Goal: Task Accomplishment & Management: Manage account settings

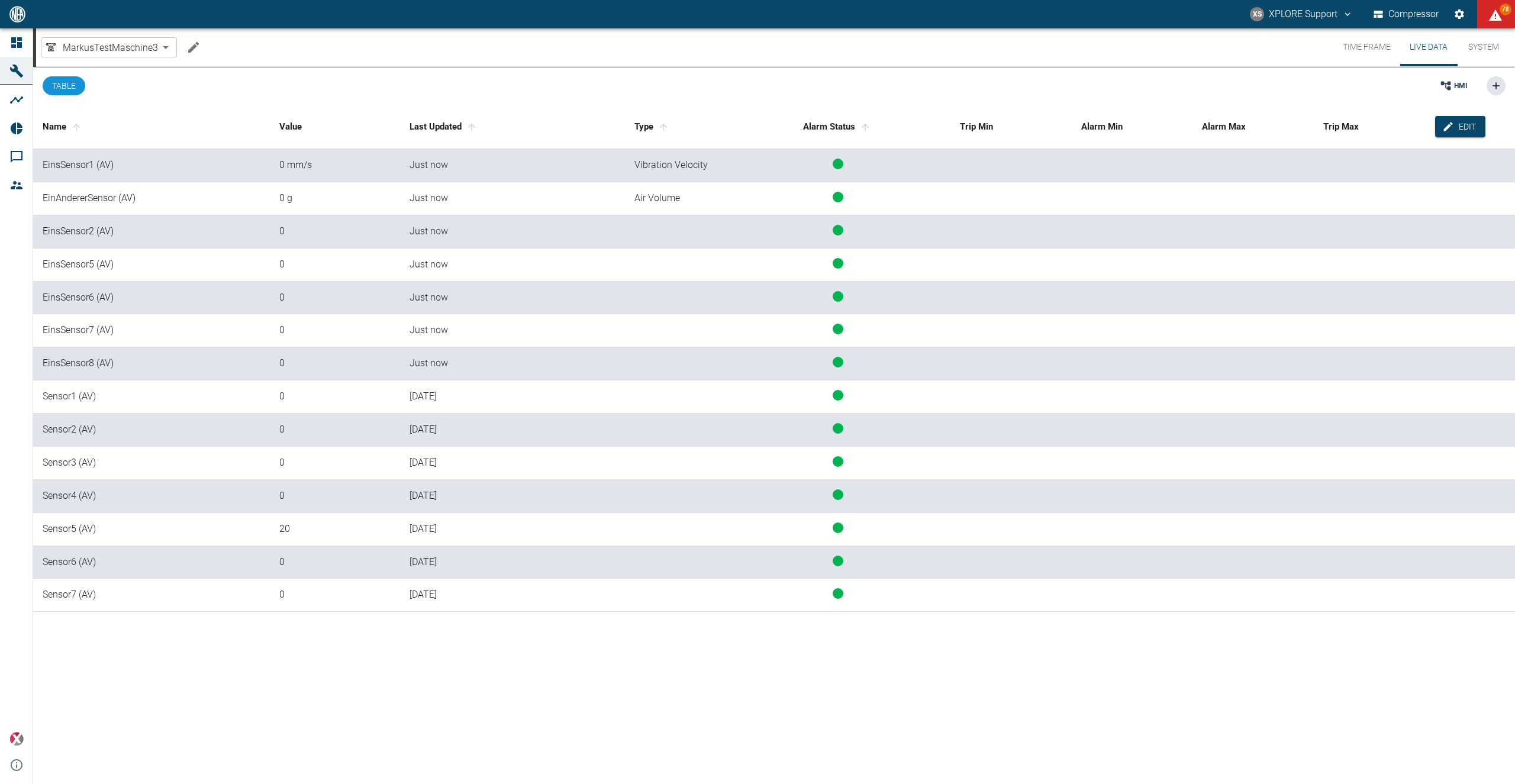
click at [189, 50] on icon "Edit machine" at bounding box center [193, 47] width 10 height 10
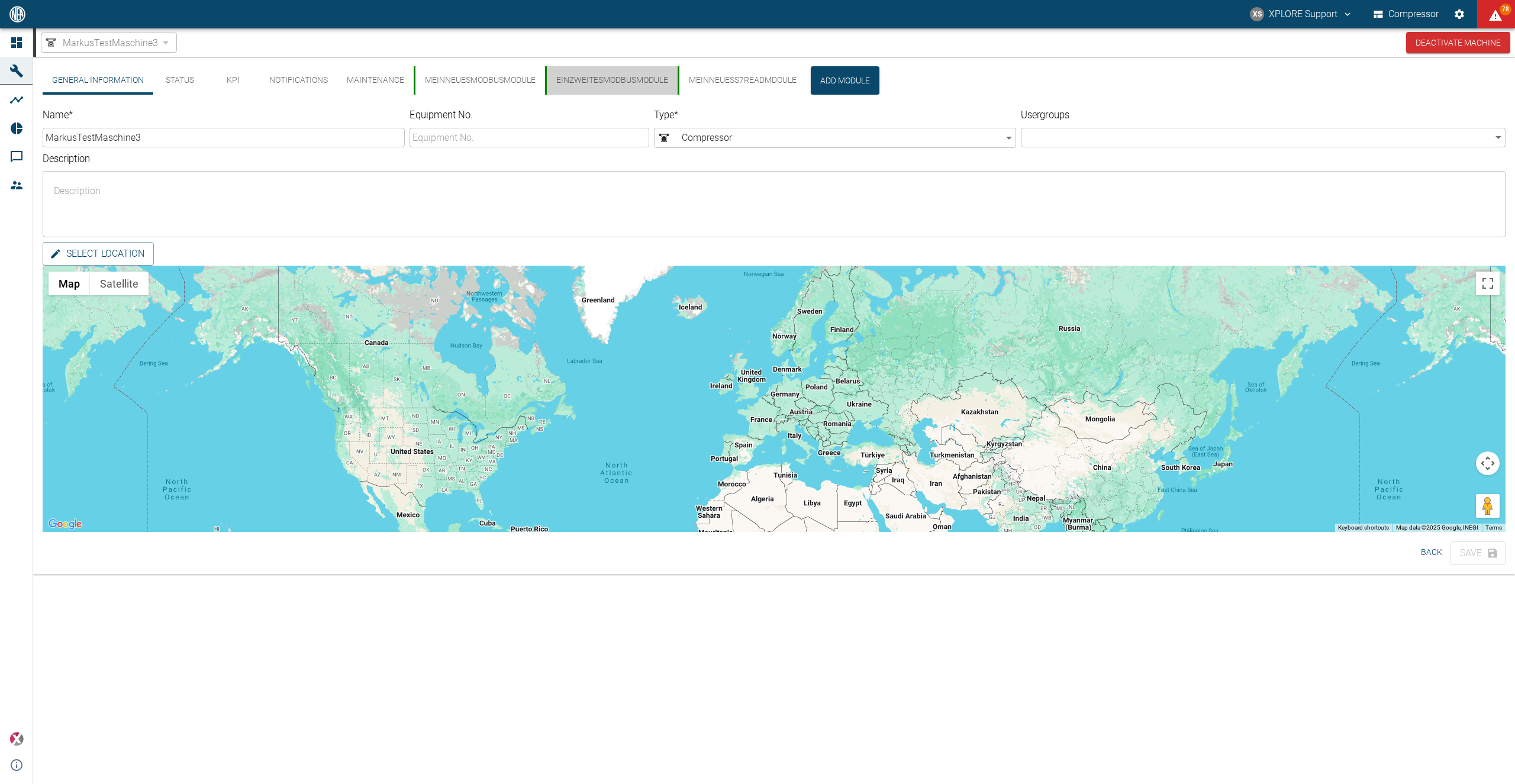
click at [603, 88] on button "EinZweitesModbusModule" at bounding box center [611, 80] width 133 height 28
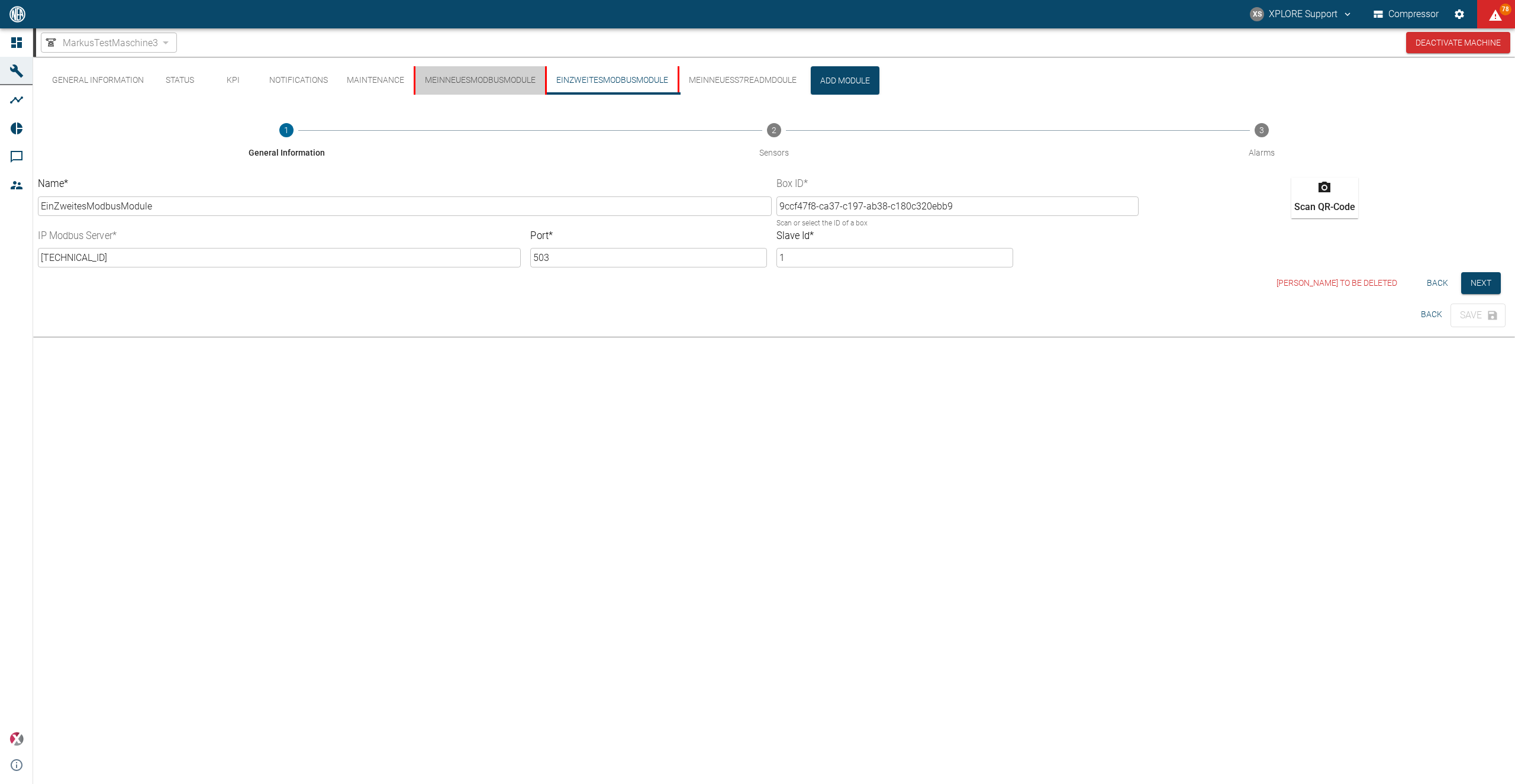
click at [521, 82] on button "MeinNeuesModbusModule" at bounding box center [479, 80] width 132 height 28
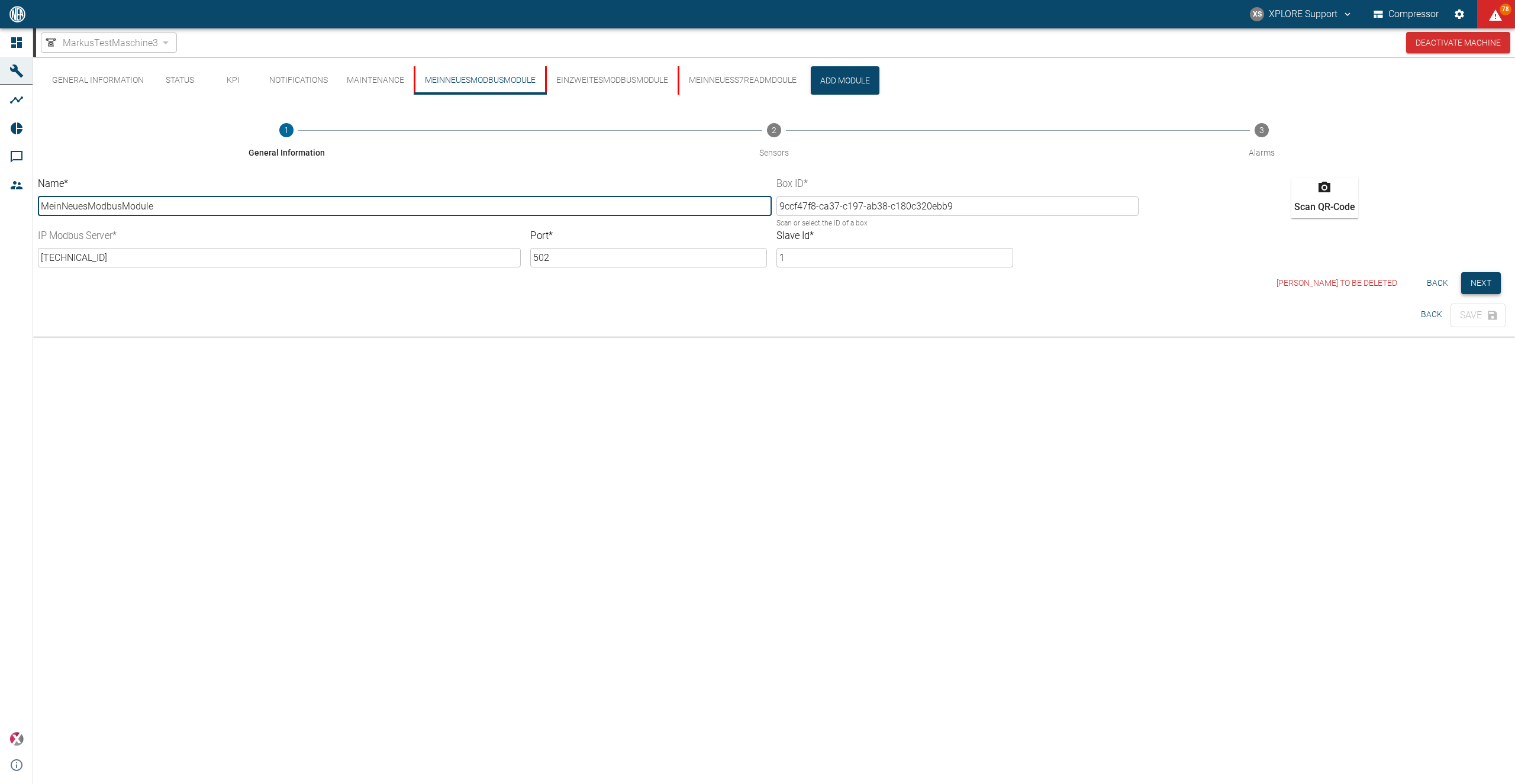
click at [1490, 280] on button "Next" at bounding box center [1480, 282] width 39 height 21
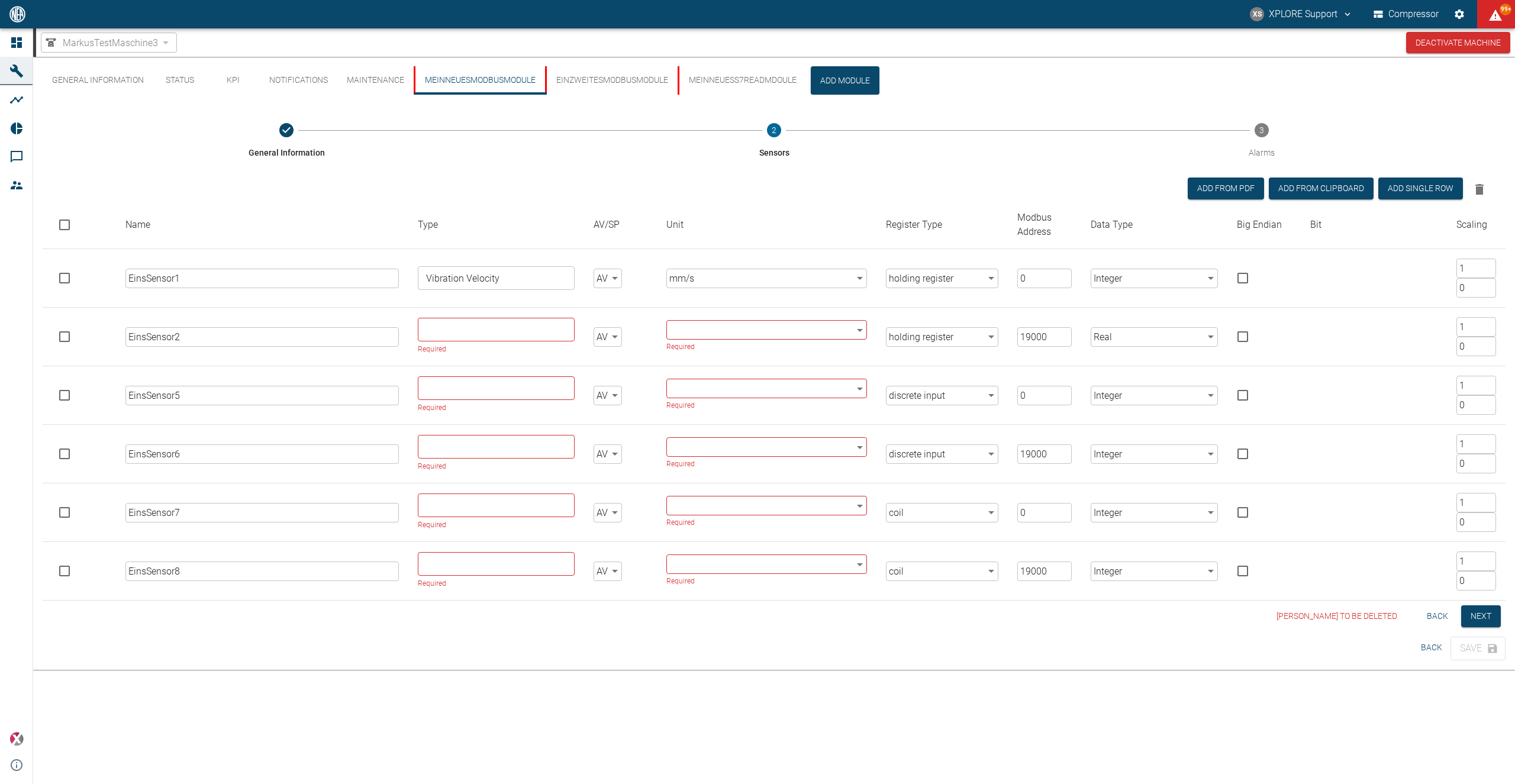
click at [1144, 396] on body "XS XPLORE Support Compressor 99+ Dashboard Machines Analyses Reports Comments M…" at bounding box center [757, 392] width 1515 height 784
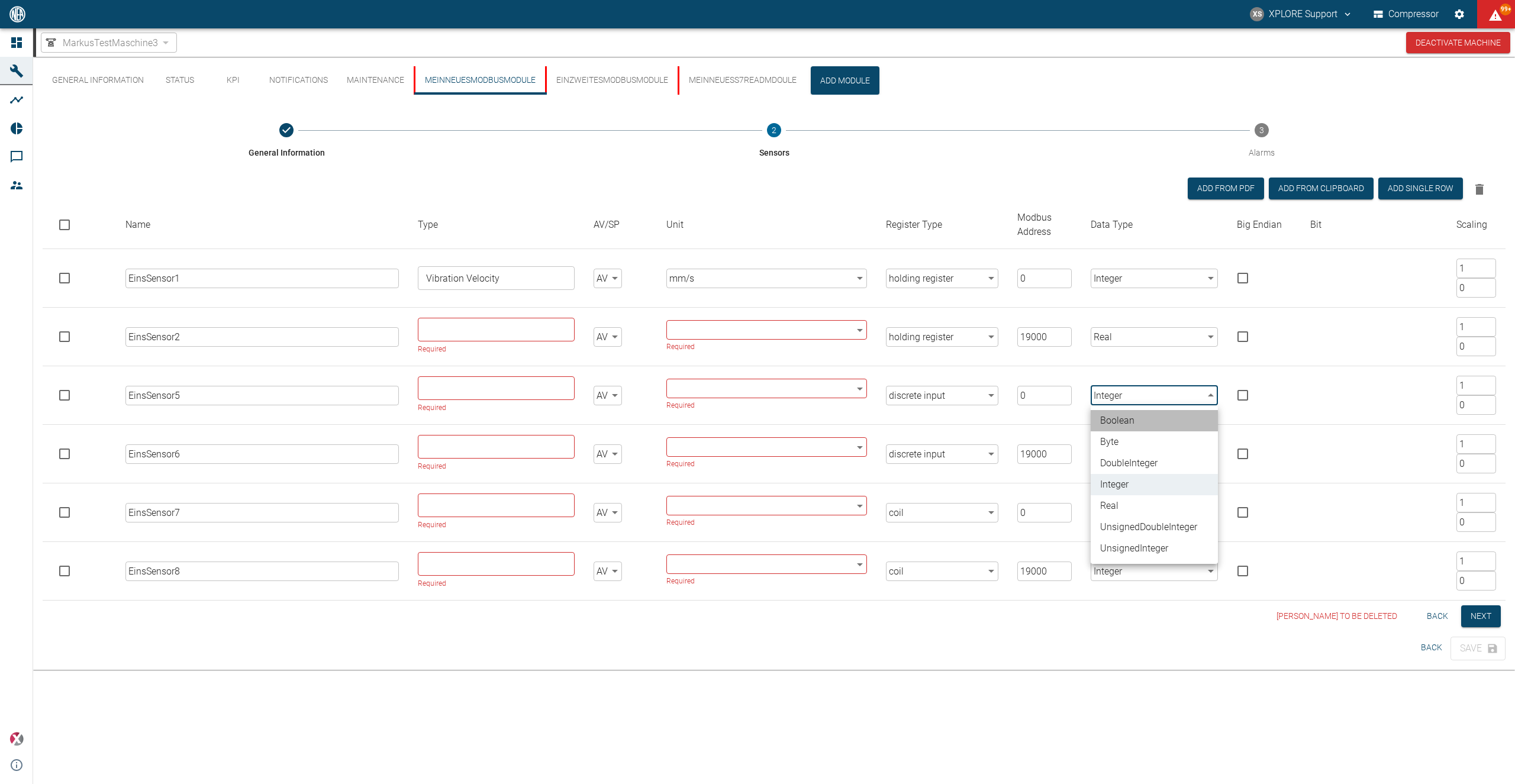
click at [1138, 422] on li "Boolean" at bounding box center [1154, 421] width 127 height 21
type input "Boolean"
click at [1127, 459] on body "XS XPLORE Support Compressor 99+ Dashboard Machines Analyses Reports Comments M…" at bounding box center [757, 392] width 1515 height 784
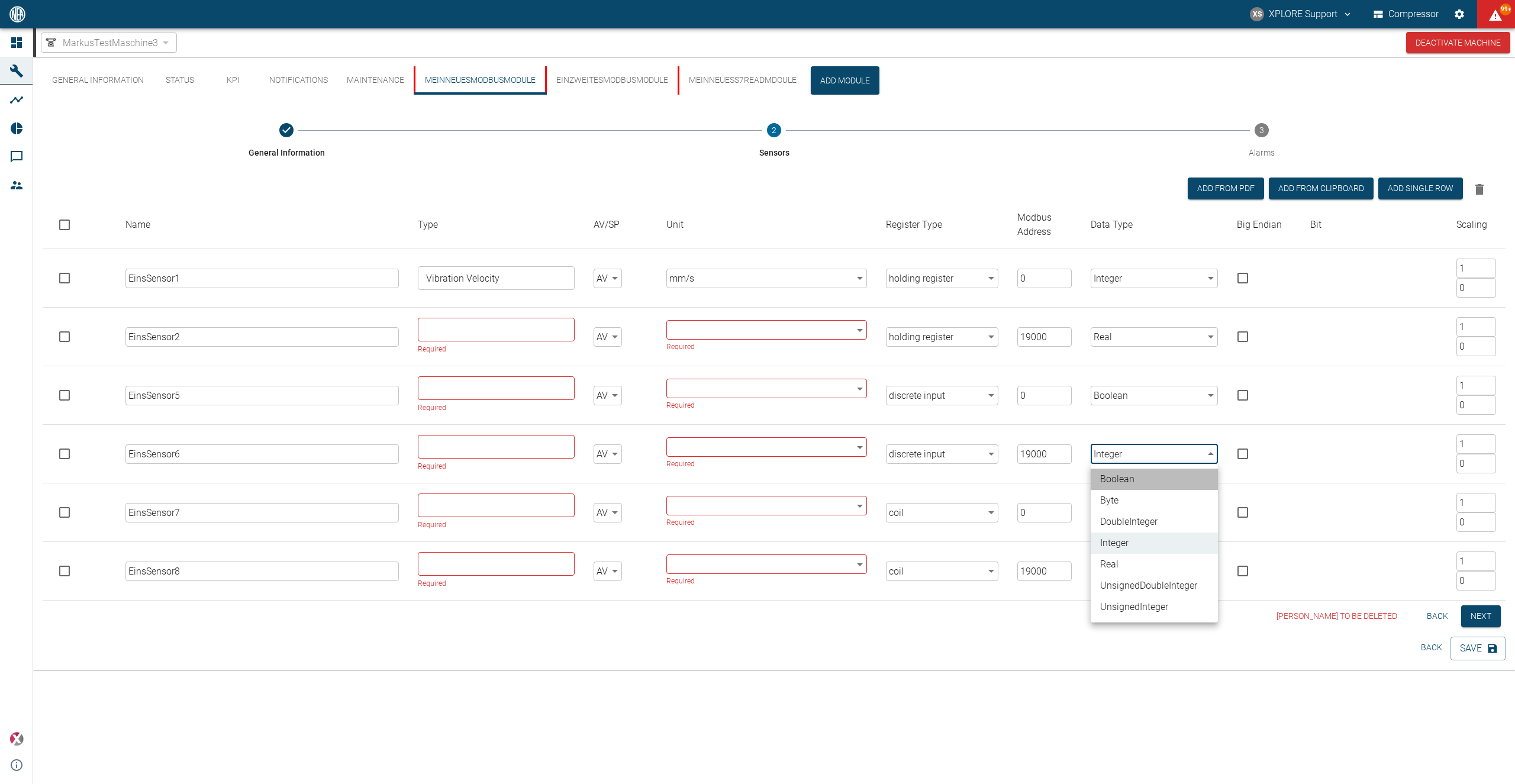
click at [1127, 475] on li "Boolean" at bounding box center [1154, 479] width 127 height 21
type input "Boolean"
click at [1147, 519] on body "XS XPLORE Support Compressor 99+ Dashboard Machines Analyses Reports Comments M…" at bounding box center [757, 392] width 1515 height 784
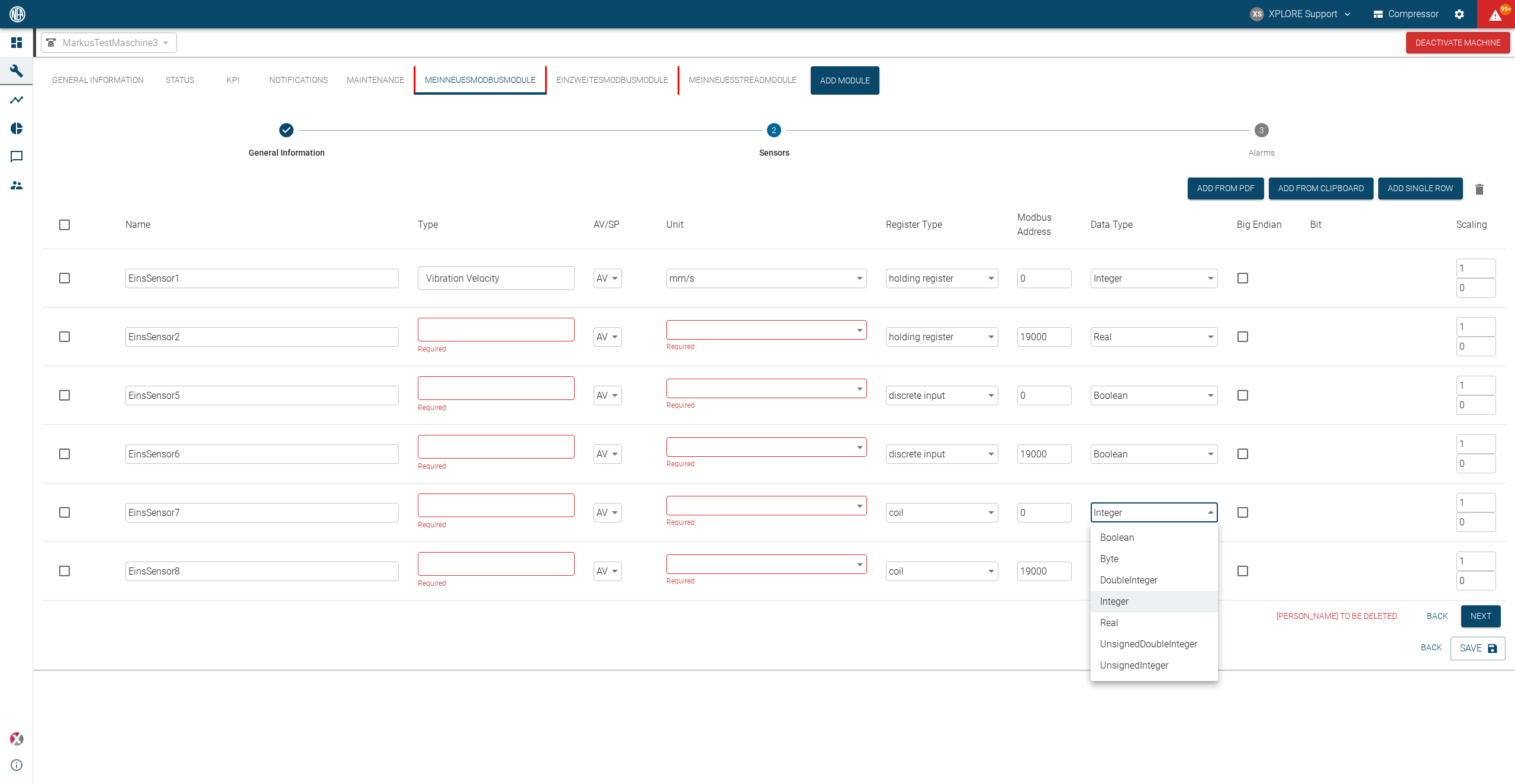
click at [1146, 535] on li "Boolean" at bounding box center [1154, 537] width 127 height 21
type input "Boolean"
click at [1138, 576] on body "XS XPLORE Support Compressor 99+ Dashboard Machines Analyses Reports Comments M…" at bounding box center [757, 392] width 1515 height 784
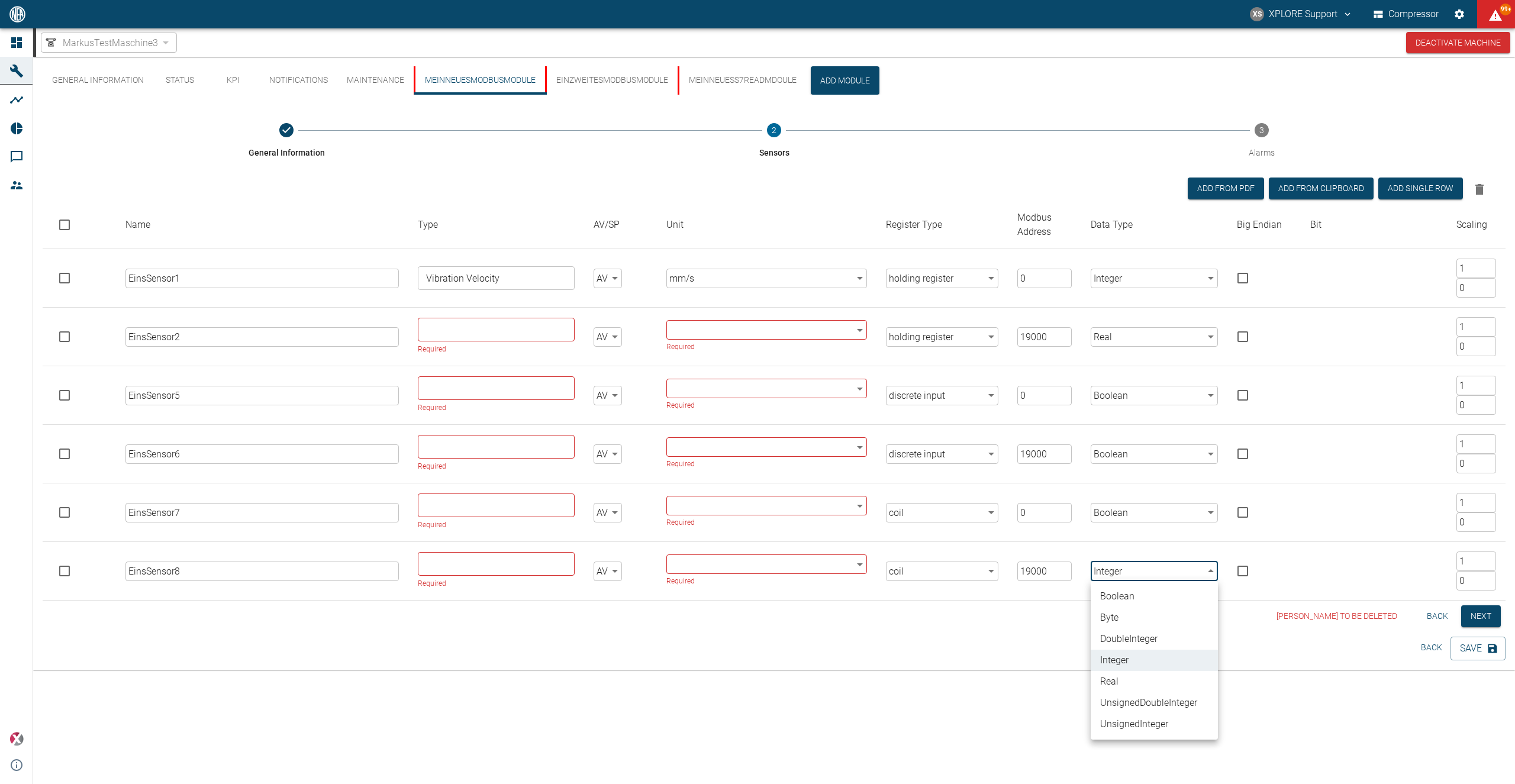
click at [1132, 592] on li "Boolean" at bounding box center [1154, 596] width 127 height 21
type input "Boolean"
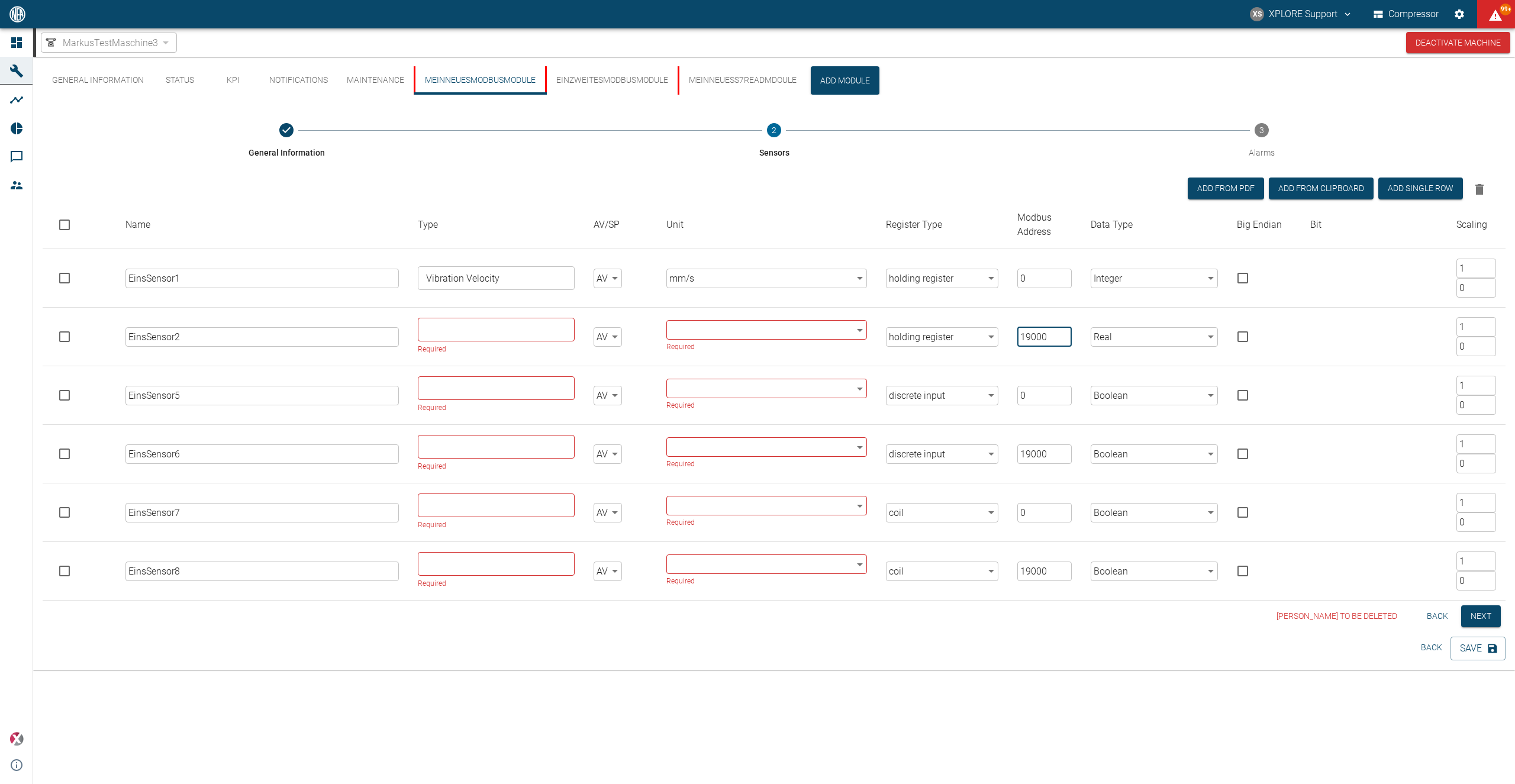
drag, startPoint x: 1055, startPoint y: 337, endPoint x: 1015, endPoint y: 337, distance: 40.0
click at [1018, 337] on input "19000" at bounding box center [1045, 336] width 54 height 20
type input "4000"
drag, startPoint x: 1051, startPoint y: 458, endPoint x: 954, endPoint y: 457, distance: 97.0
click at [1018, 457] on input "19000" at bounding box center [1045, 454] width 54 height 20
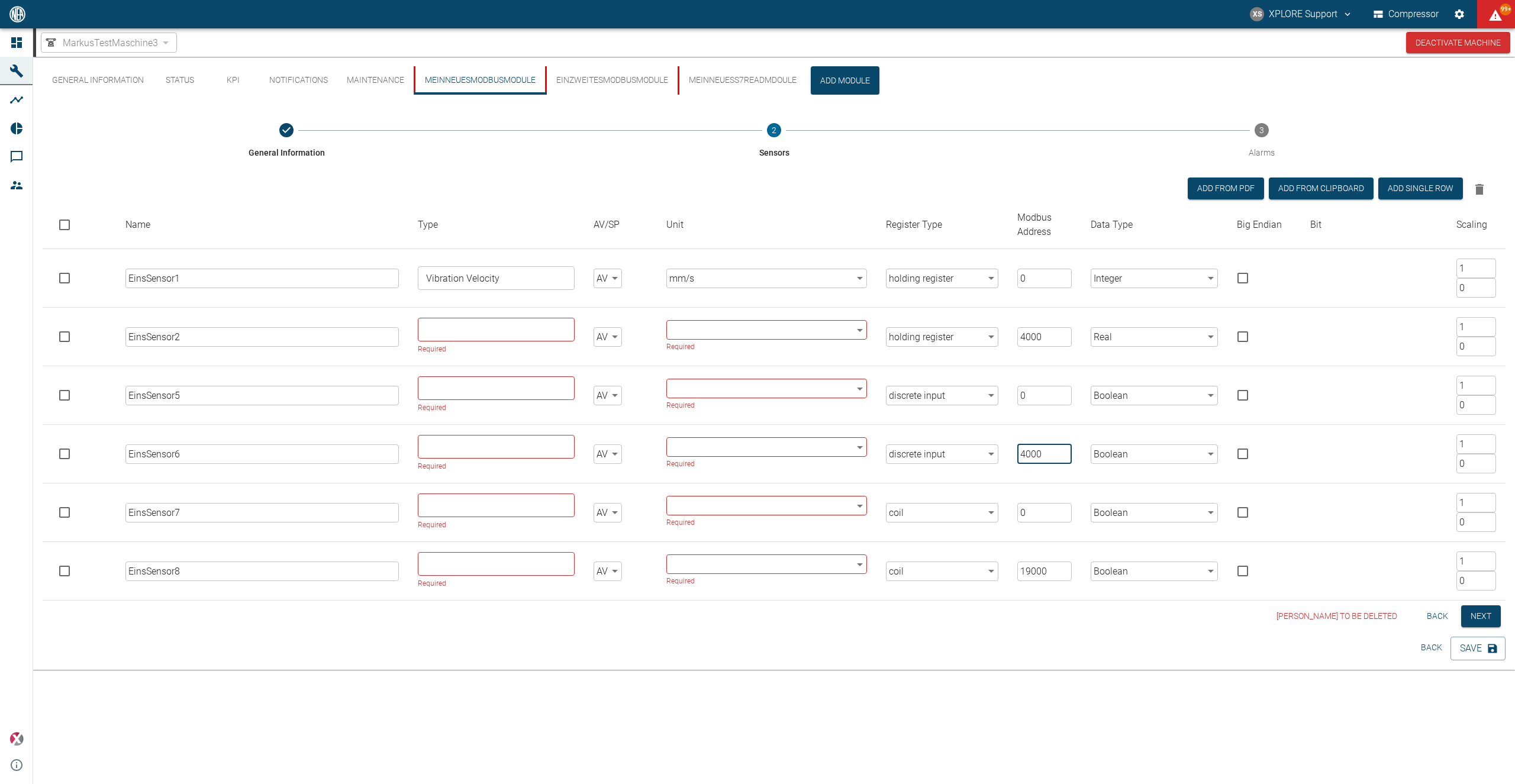
type input "4000"
drag, startPoint x: 1028, startPoint y: 574, endPoint x: 972, endPoint y: 567, distance: 56.4
click at [1018, 567] on input "19000" at bounding box center [1045, 571] width 54 height 20
type input "4000"
click at [1482, 645] on button "Save" at bounding box center [1478, 648] width 55 height 23
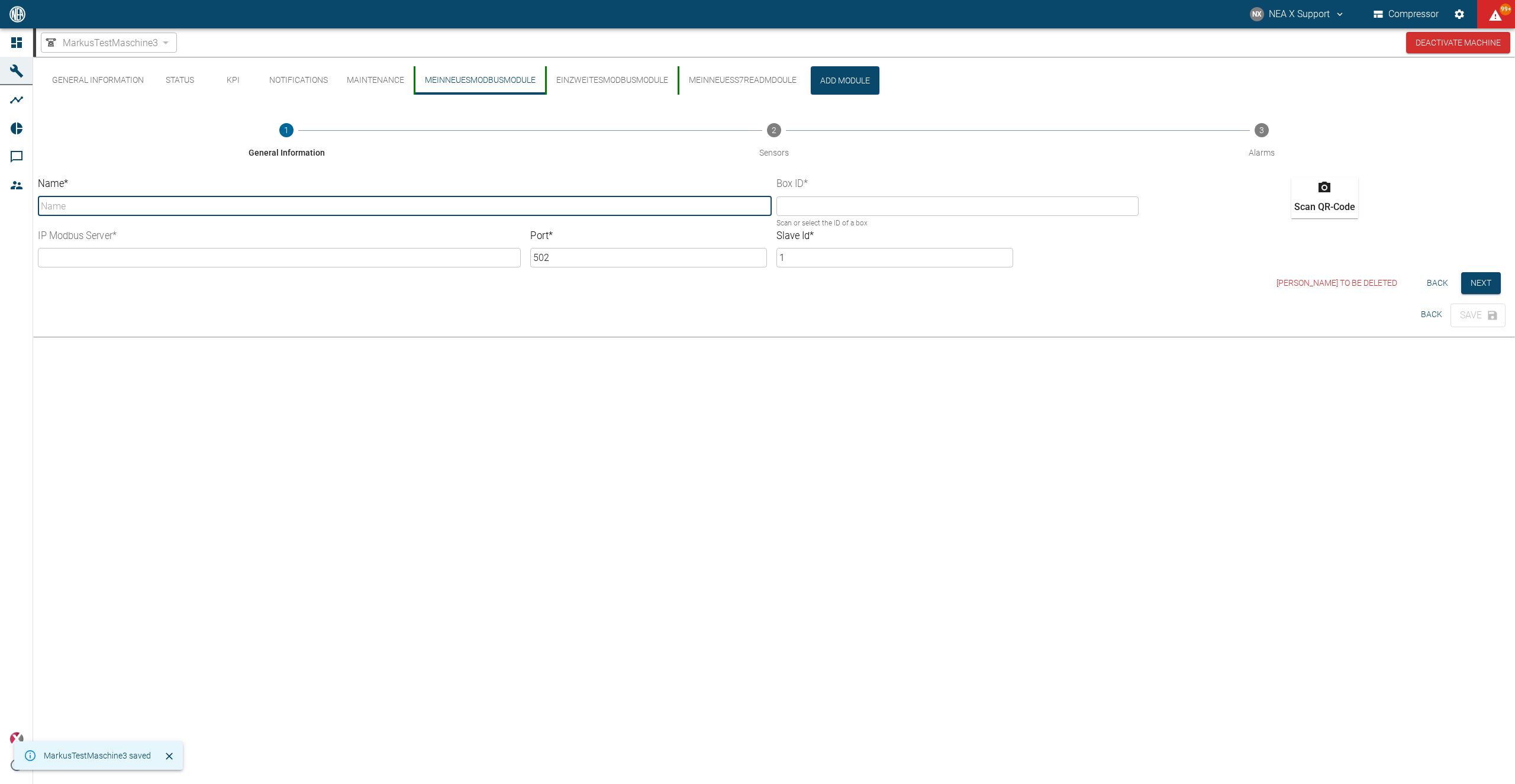
type input "MeinNeuesModbusModule"
type input "9ccf47f8-ca37-c197-ab38-c180c320ebb9"
type input "127.0.0.1"
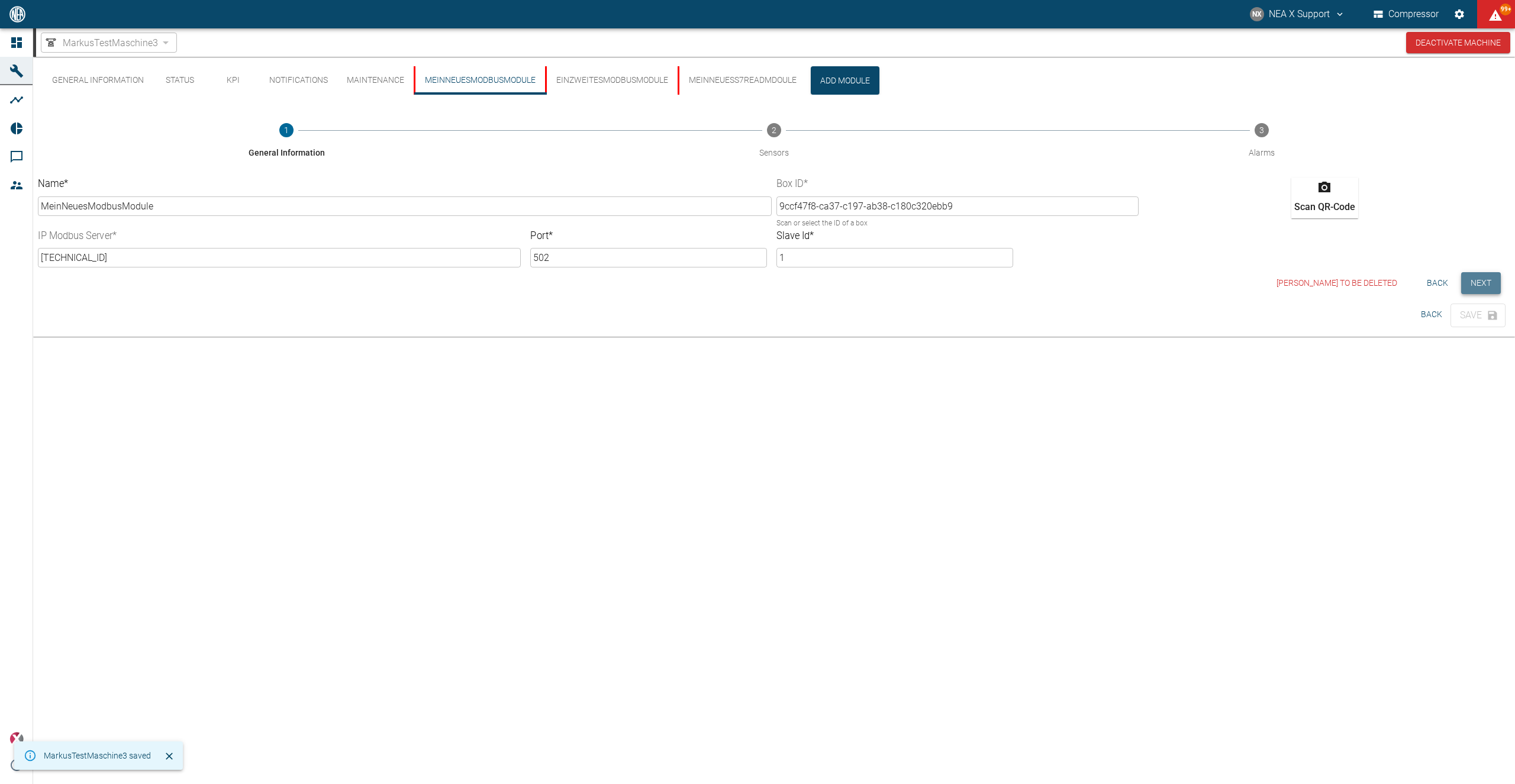
click at [1485, 284] on button "Next" at bounding box center [1480, 282] width 39 height 21
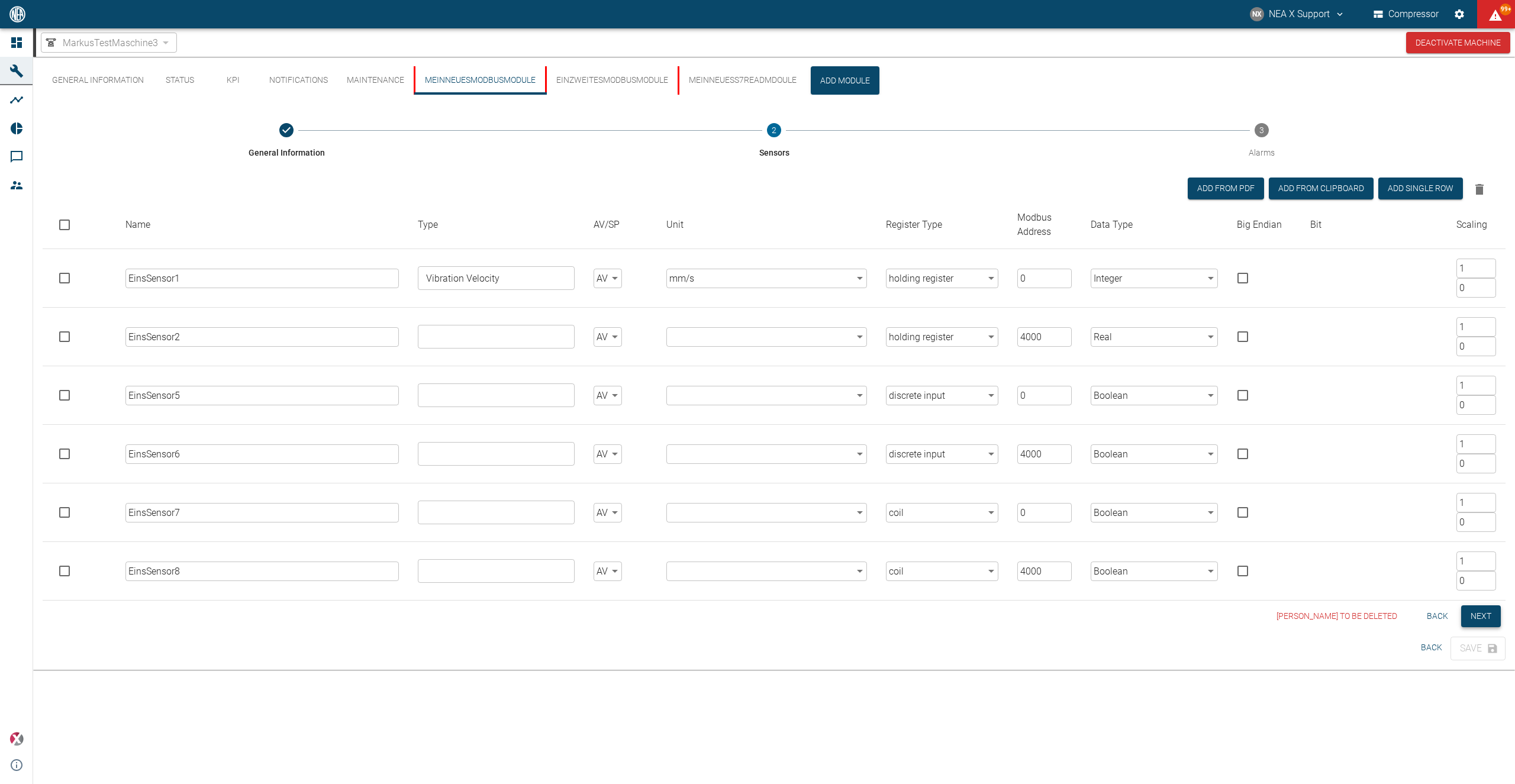
click at [1477, 619] on button "Next" at bounding box center [1480, 616] width 39 height 21
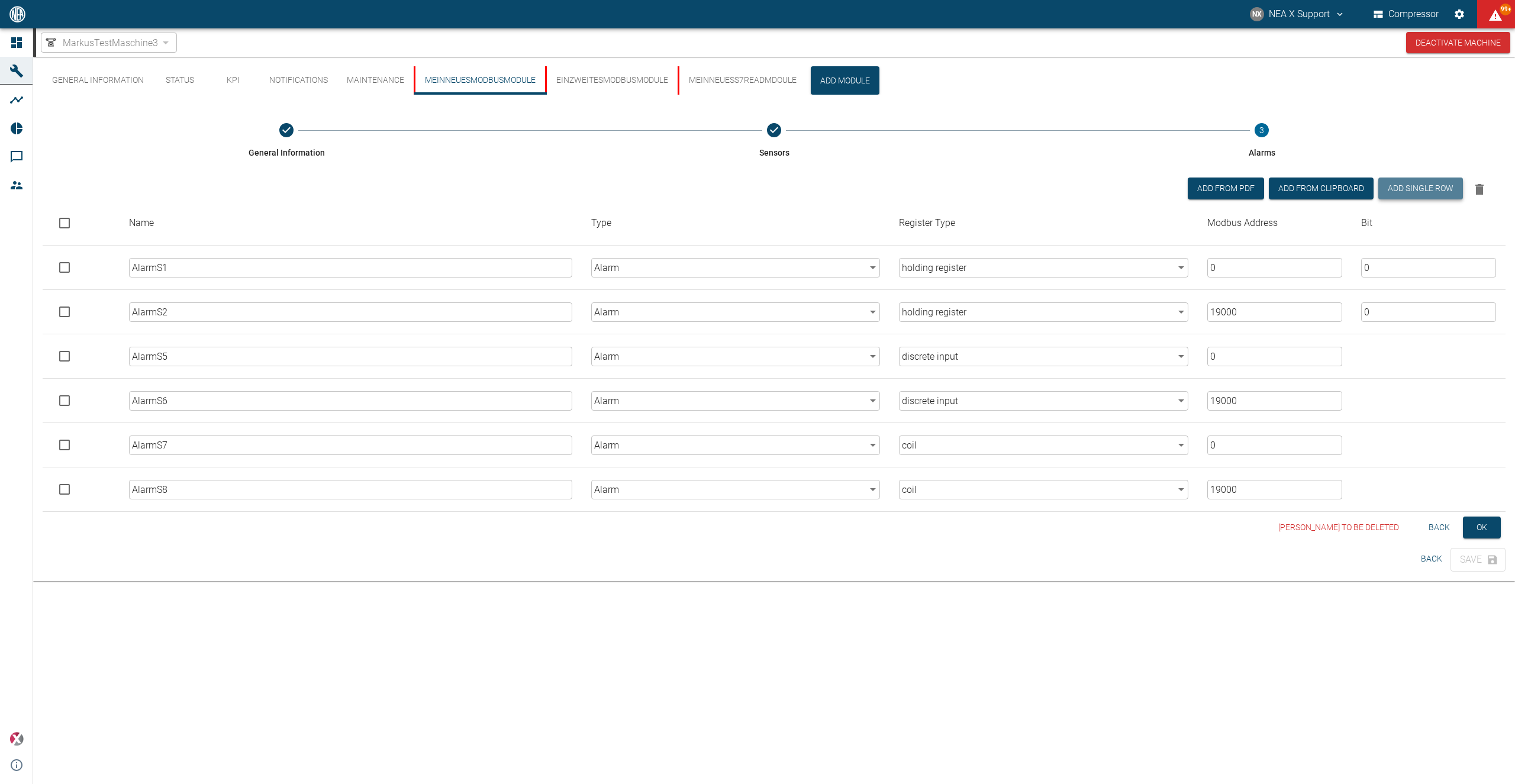
click at [1438, 192] on button "Add single row" at bounding box center [1421, 188] width 85 height 21
click at [1050, 533] on body "NX NEA X Support Compressor 99+ Dashboard Machines Analyses Reports Comments Me…" at bounding box center [757, 392] width 1515 height 784
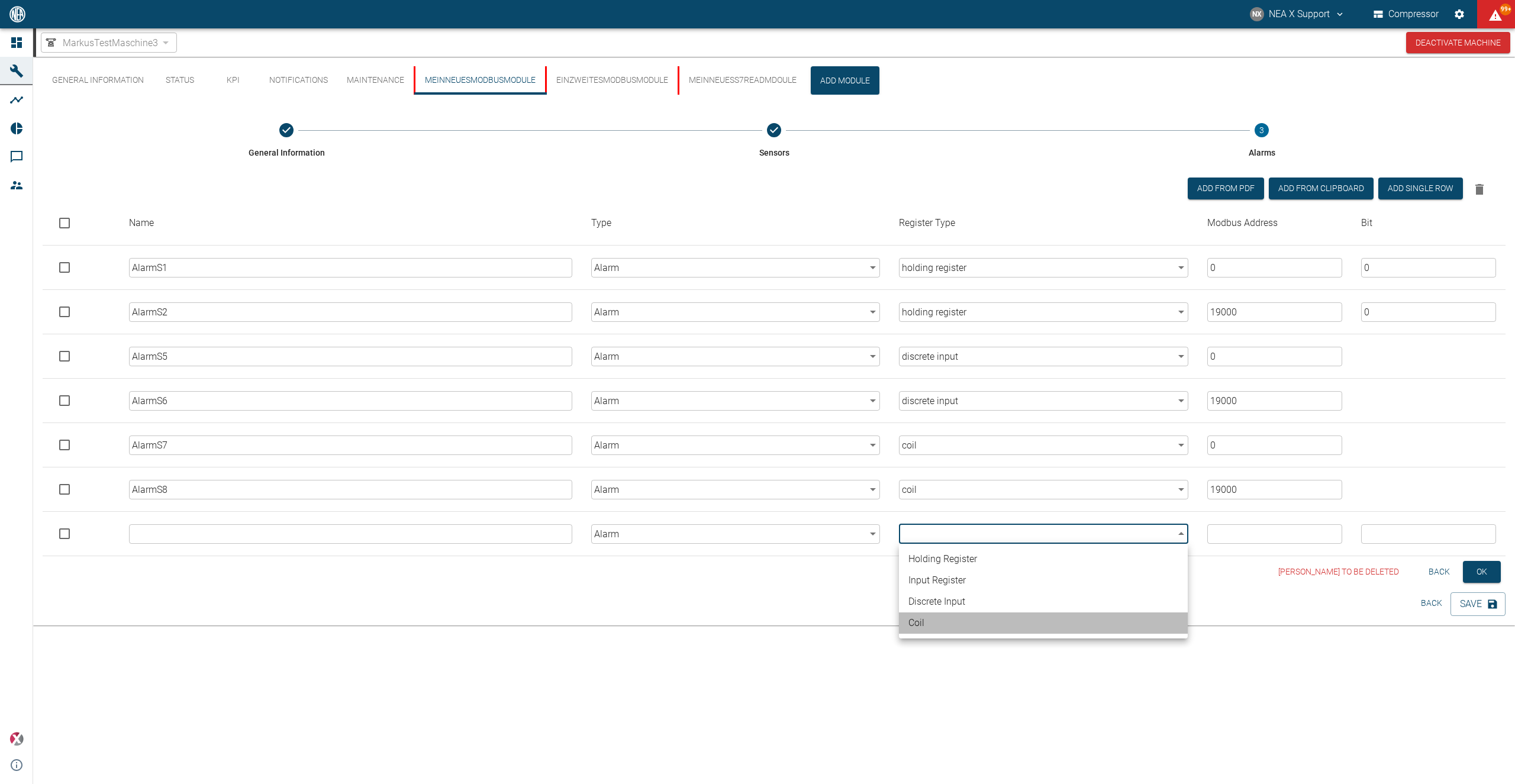
click at [919, 627] on li "coil" at bounding box center [1043, 622] width 289 height 21
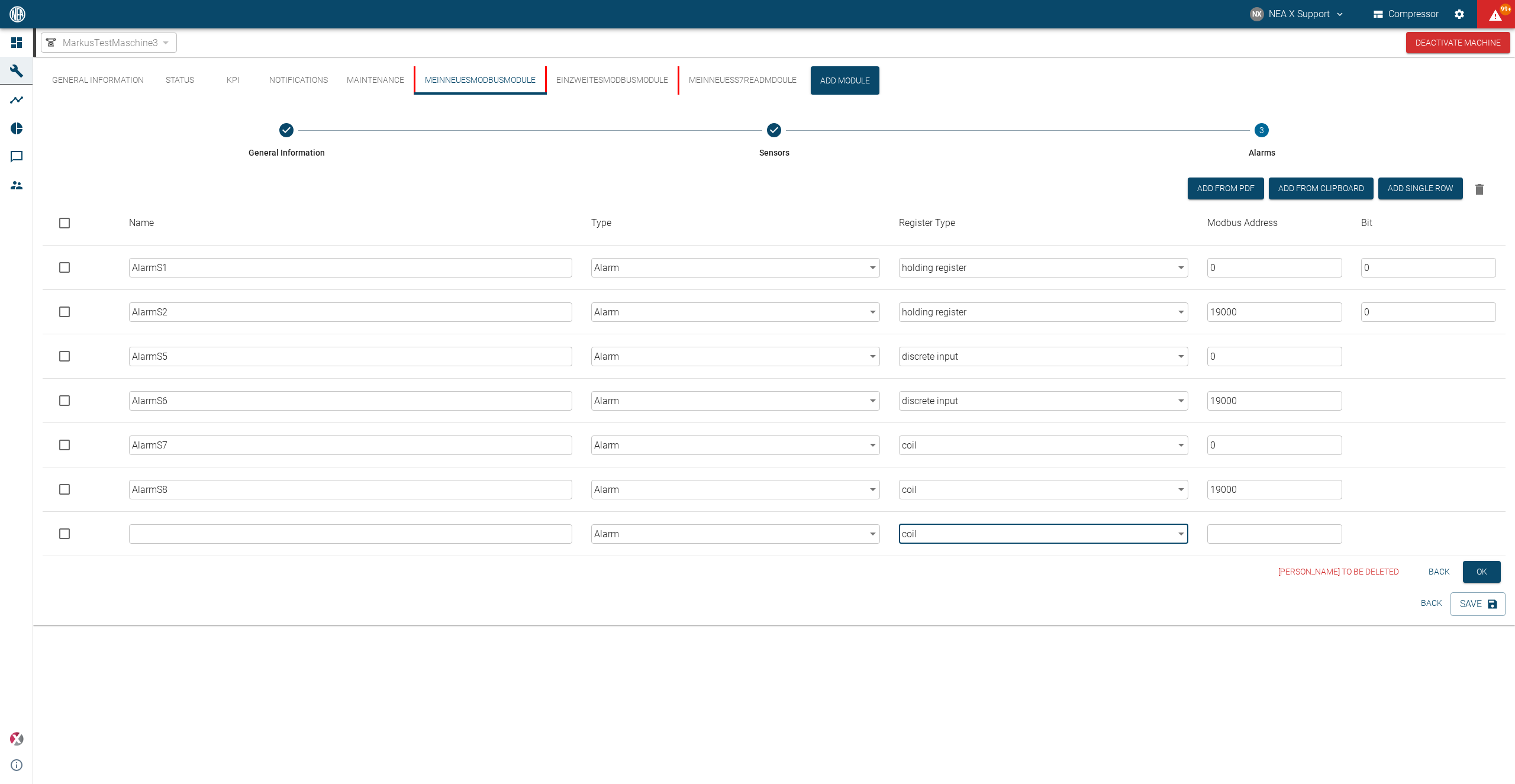
click at [1145, 539] on body "NX NEA X Support Compressor 99+ Dashboard Machines Analyses Reports Comments Me…" at bounding box center [757, 392] width 1515 height 784
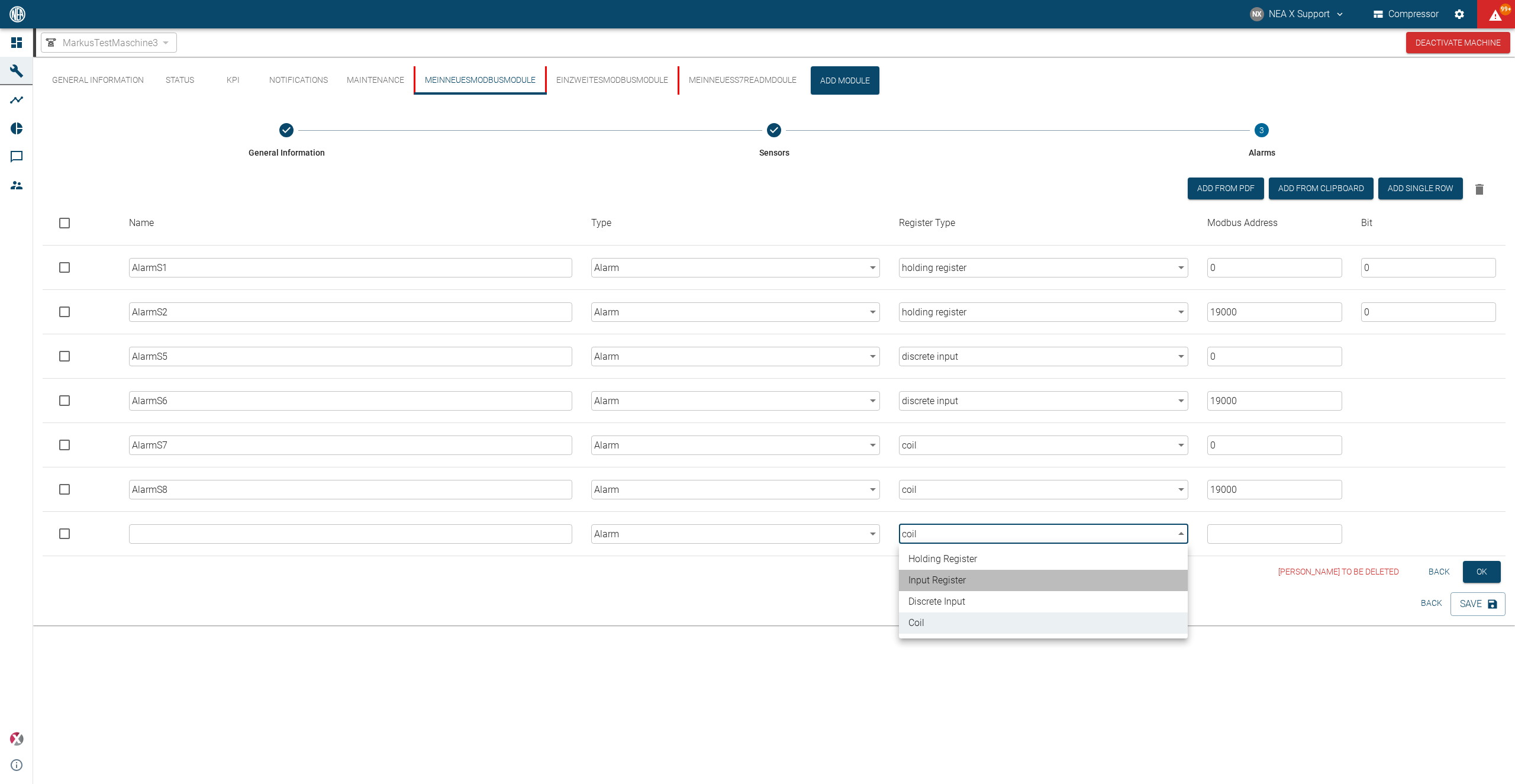
click at [1006, 590] on li "input register" at bounding box center [1043, 580] width 289 height 21
type input "input_register"
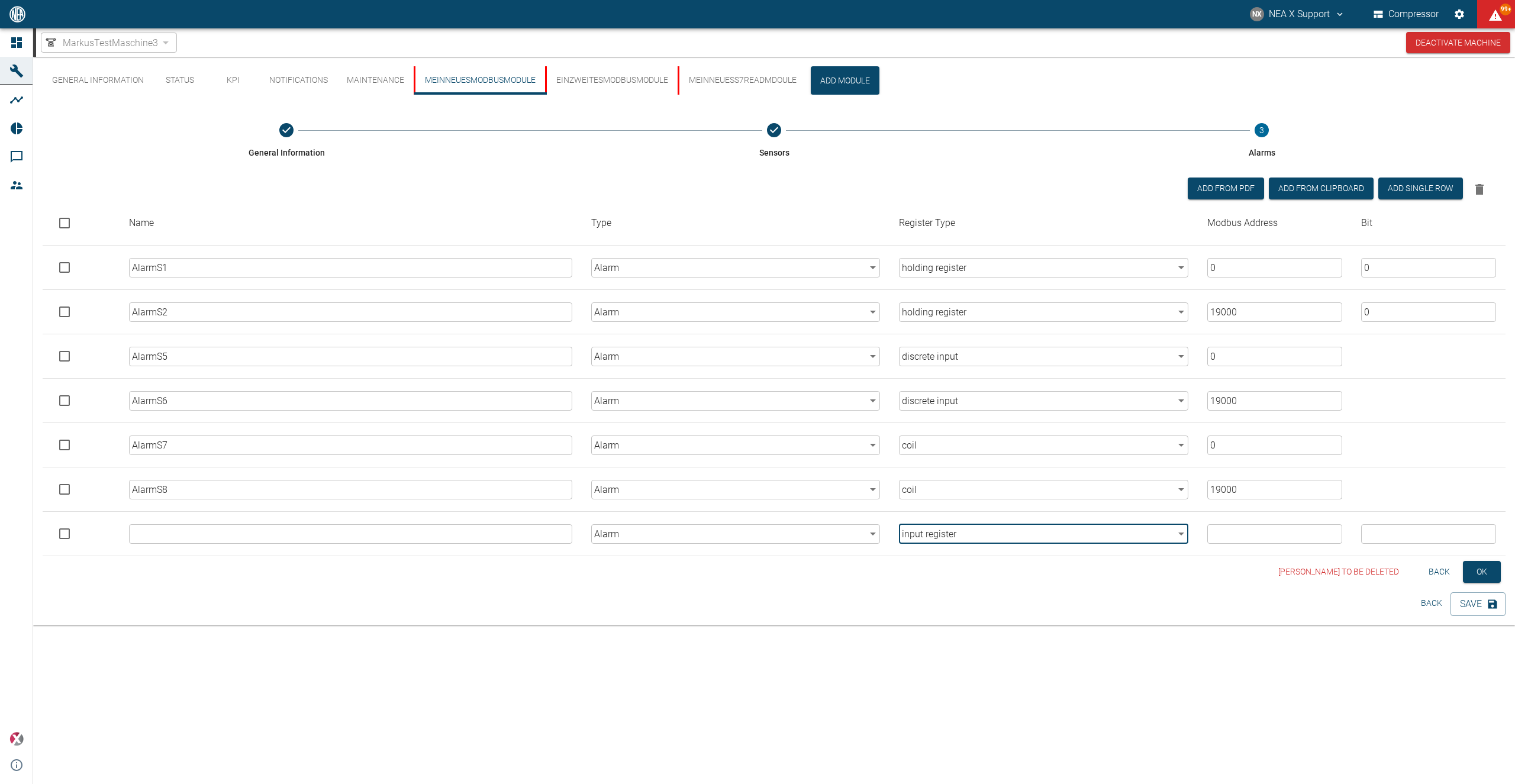
click at [1007, 534] on body "NX NEA X Support Compressor 99+ Dashboard Machines Analyses Reports Comments Me…" at bounding box center [757, 392] width 1515 height 784
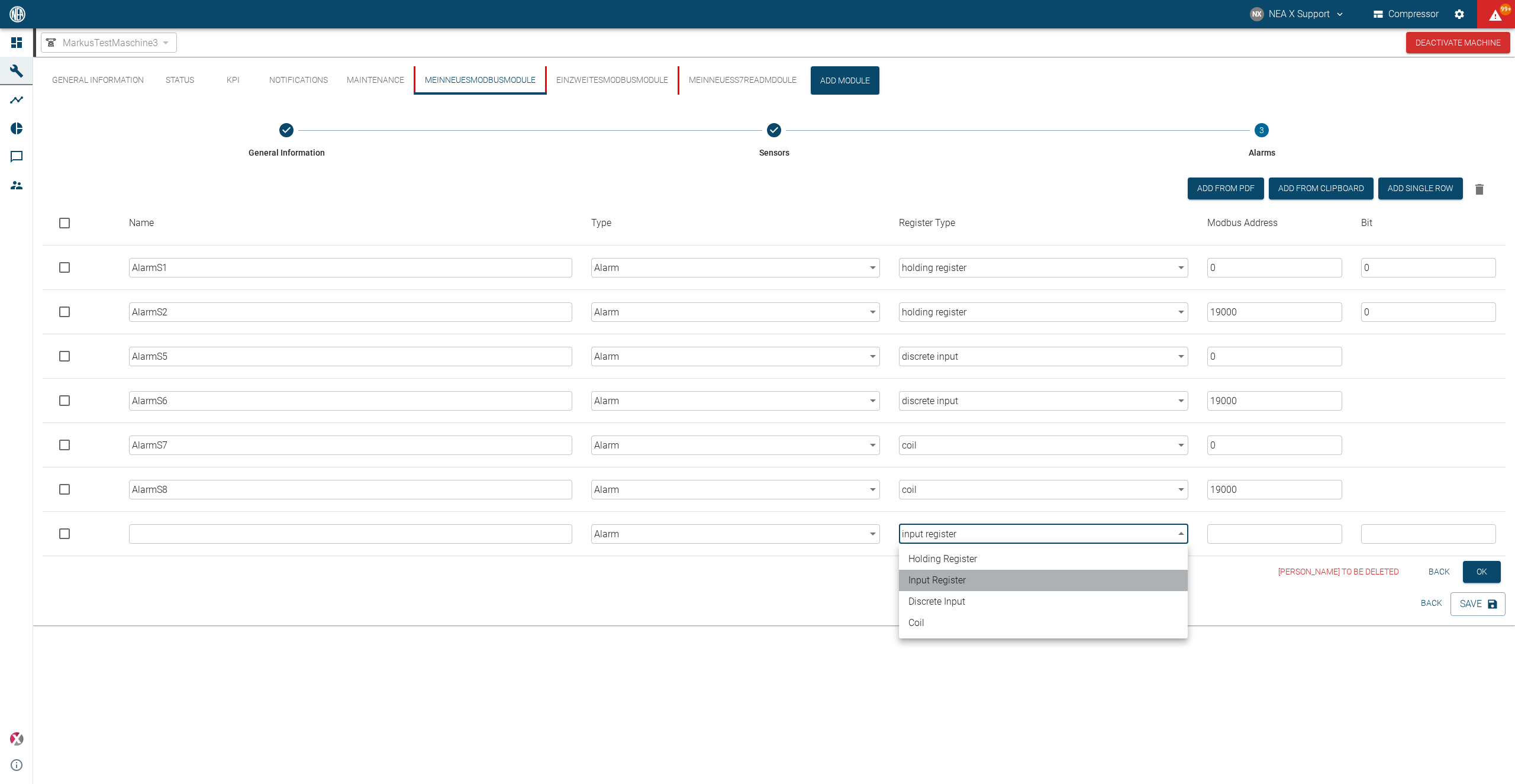
click at [951, 582] on li "input register" at bounding box center [1043, 580] width 289 height 21
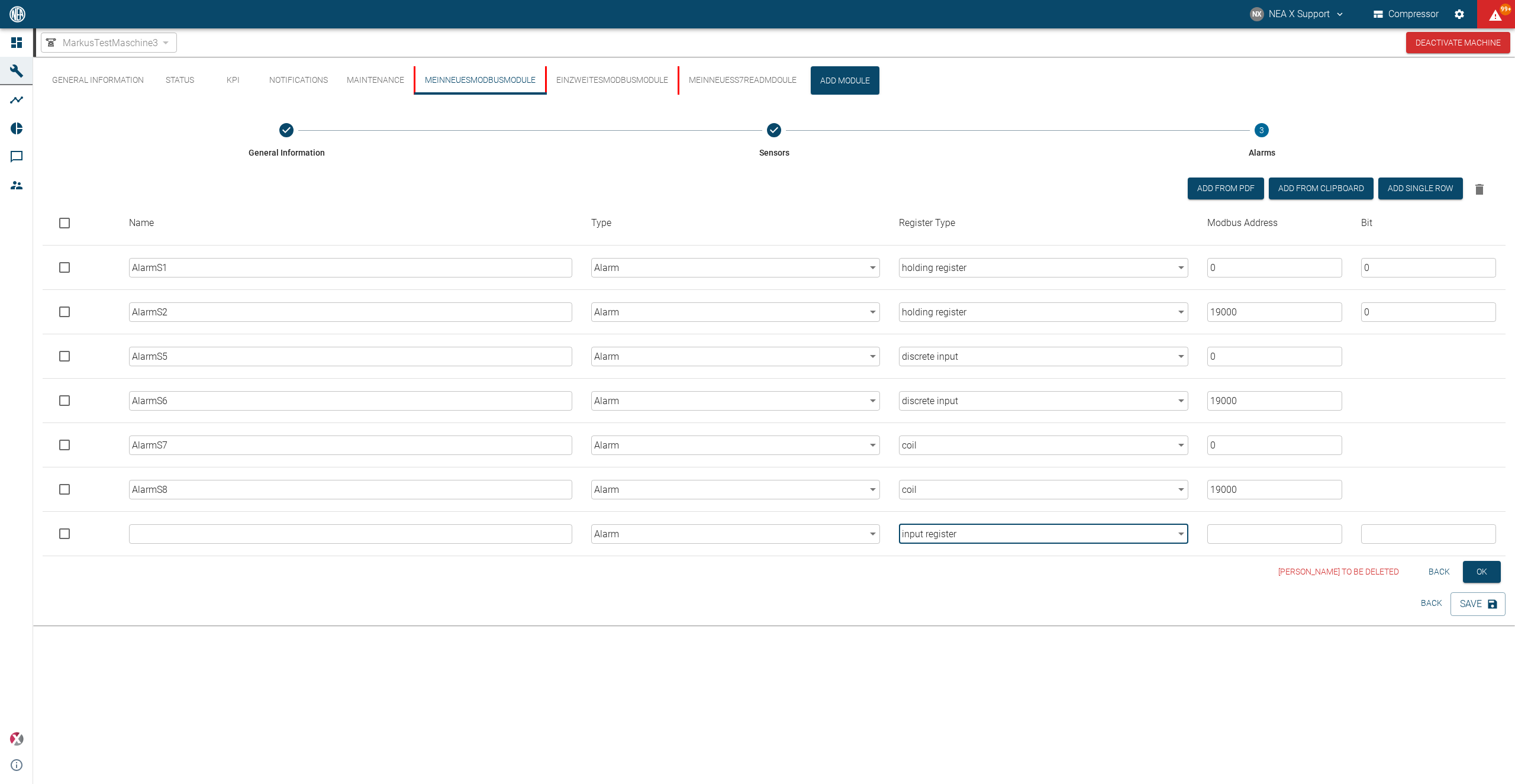
drag, startPoint x: 1428, startPoint y: 192, endPoint x: 1414, endPoint y: 215, distance: 26.9
click at [1427, 192] on button "Add single row" at bounding box center [1421, 188] width 85 height 21
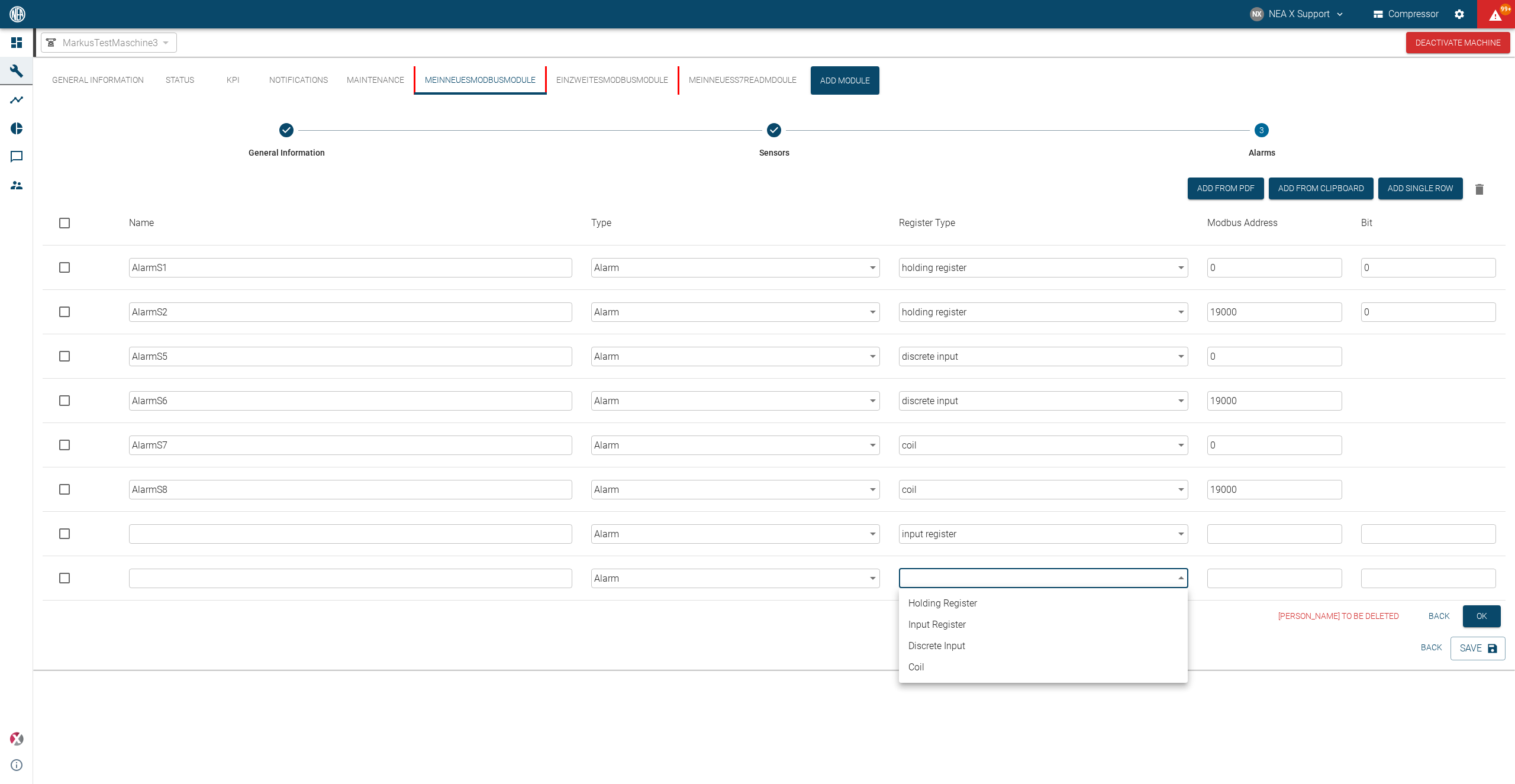
click at [1052, 582] on body "NX NEA X Support Compressor 99+ Dashboard Machines Analyses Reports Comments Me…" at bounding box center [757, 392] width 1515 height 784
click at [965, 624] on li "input register" at bounding box center [1043, 624] width 289 height 21
type input "input_register"
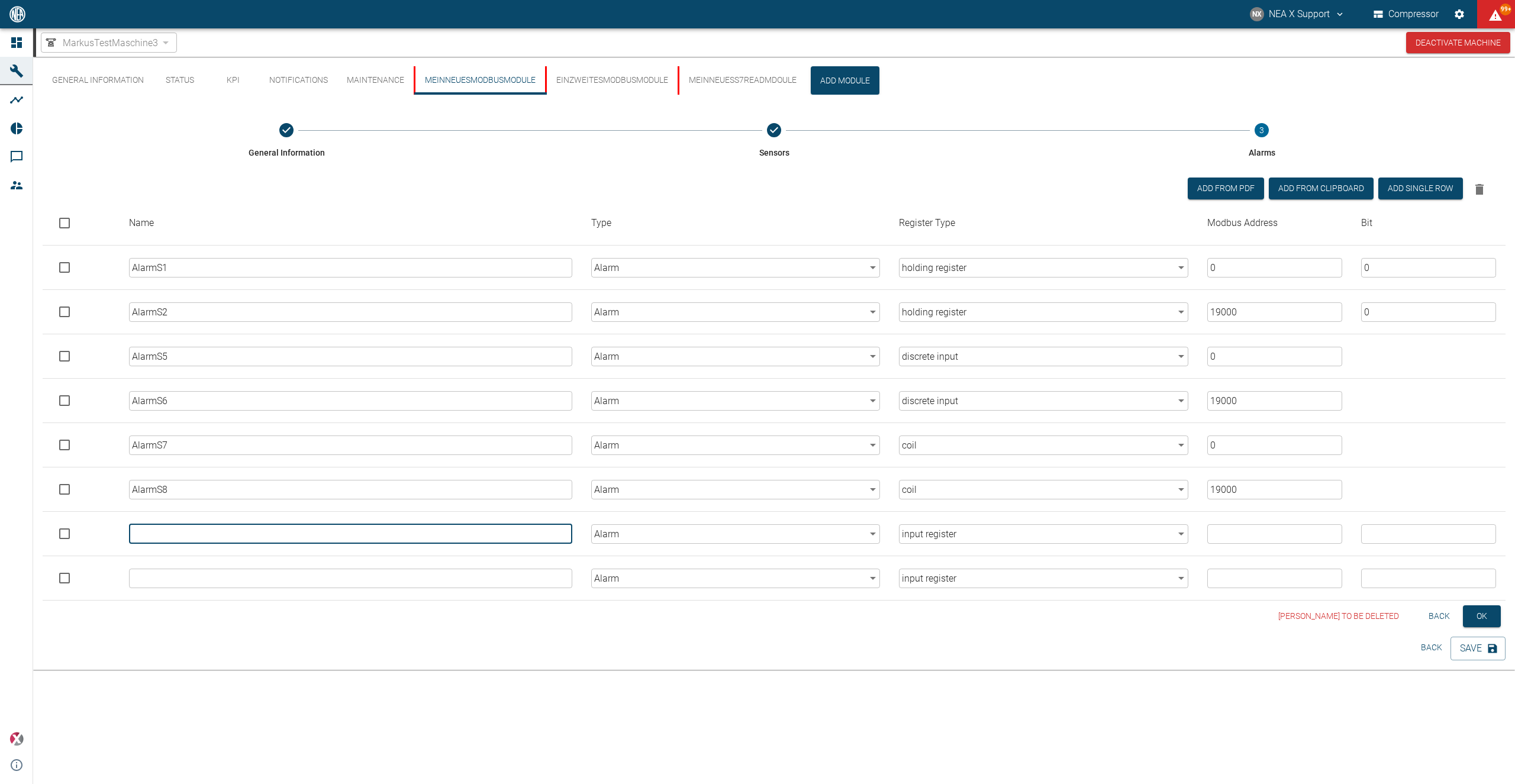
click at [217, 543] on input "text" at bounding box center [350, 534] width 443 height 20
type input "AlarmS3"
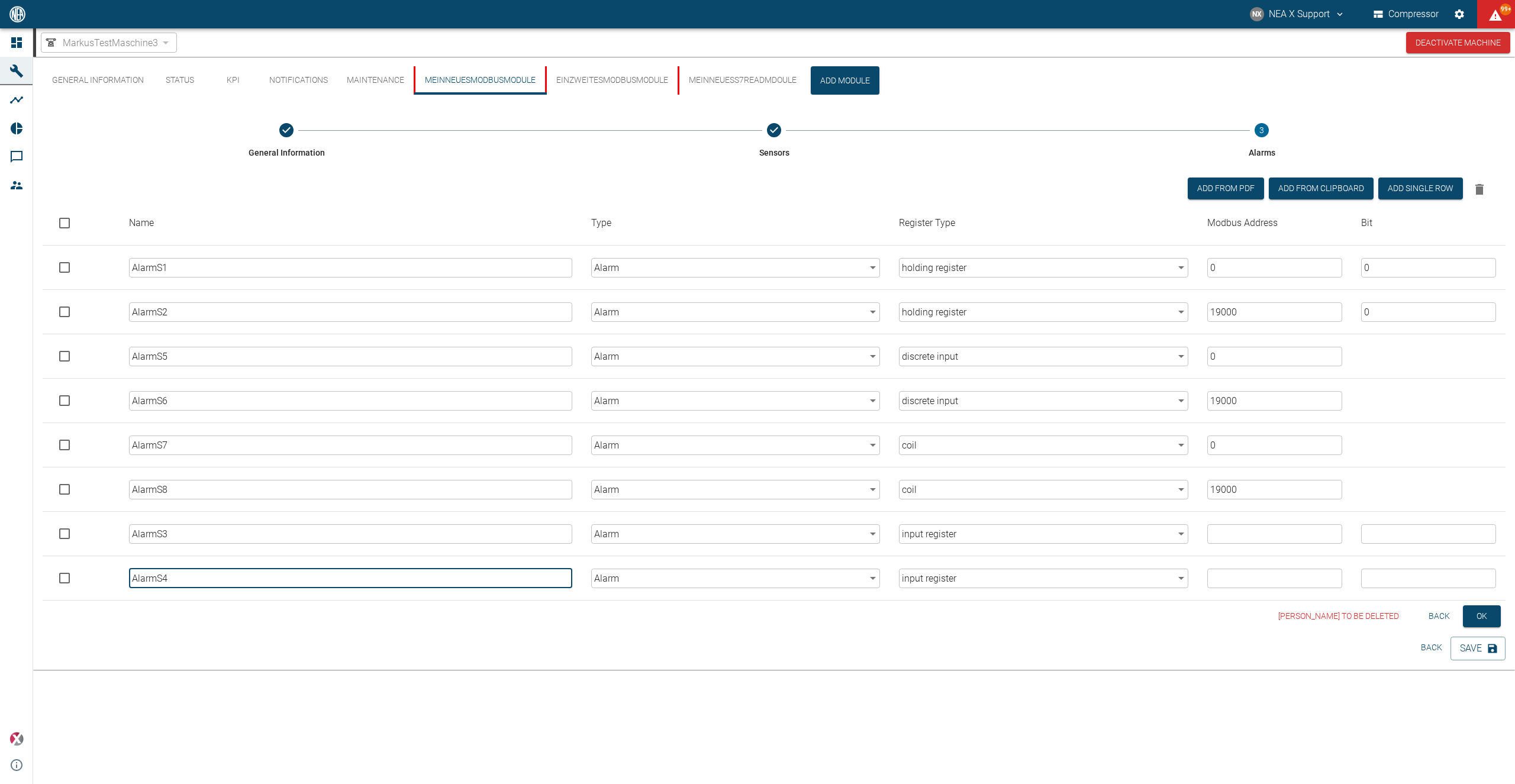
type input "AlarmS4"
click at [1256, 535] on input "number" at bounding box center [1275, 534] width 135 height 20
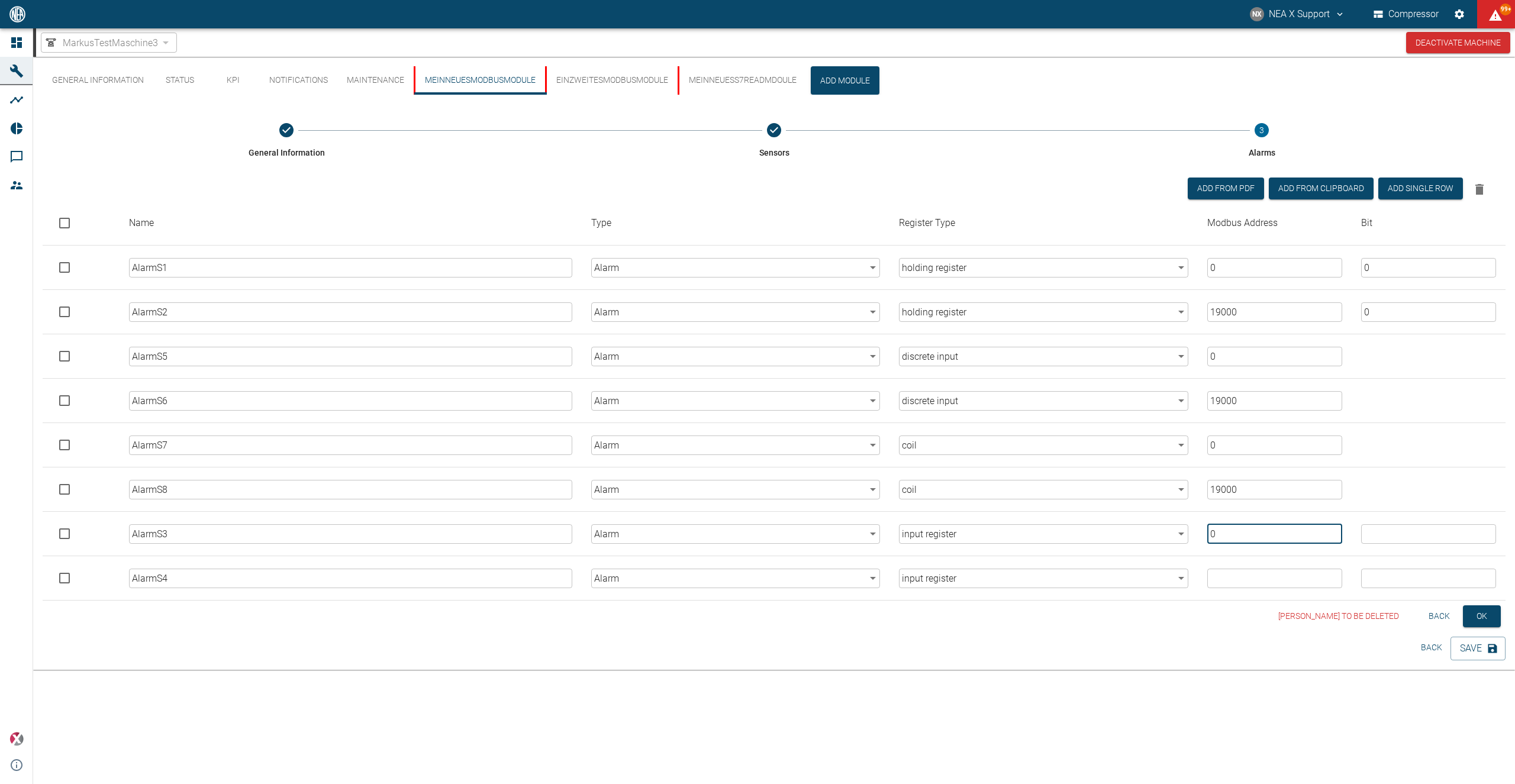
type input "0"
click at [1276, 574] on input "number" at bounding box center [1275, 578] width 135 height 20
drag, startPoint x: 1245, startPoint y: 581, endPoint x: 1221, endPoint y: 576, distance: 24.5
click at [1223, 576] on input "4000" at bounding box center [1275, 578] width 135 height 20
drag, startPoint x: 1255, startPoint y: 578, endPoint x: 1151, endPoint y: 577, distance: 104.0
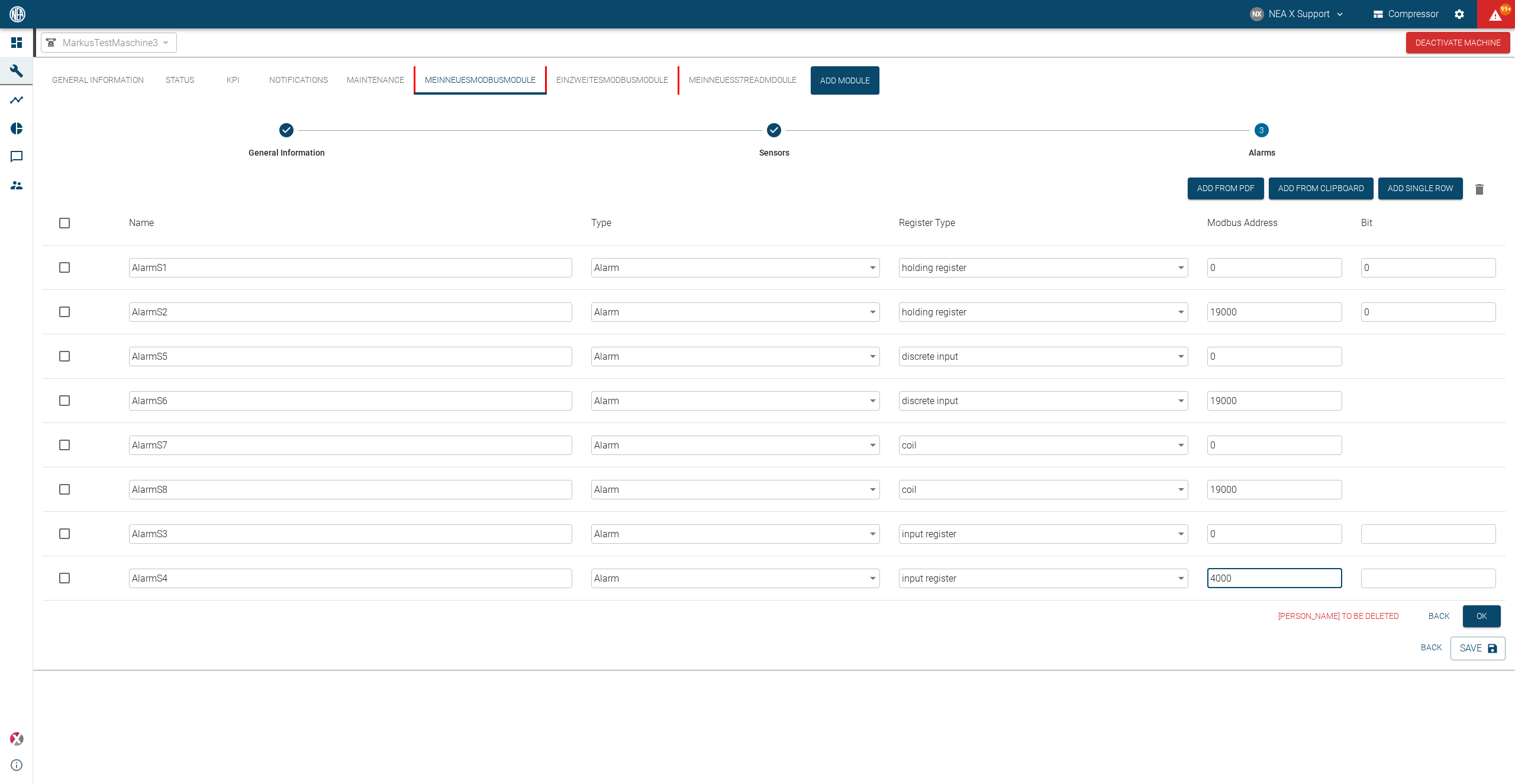
click at [1208, 577] on input "4000" at bounding box center [1275, 578] width 135 height 20
type input "4000"
drag, startPoint x: 1255, startPoint y: 487, endPoint x: 1126, endPoint y: 481, distance: 129.1
click at [1208, 481] on input "19000" at bounding box center [1275, 490] width 135 height 20
paste input "4"
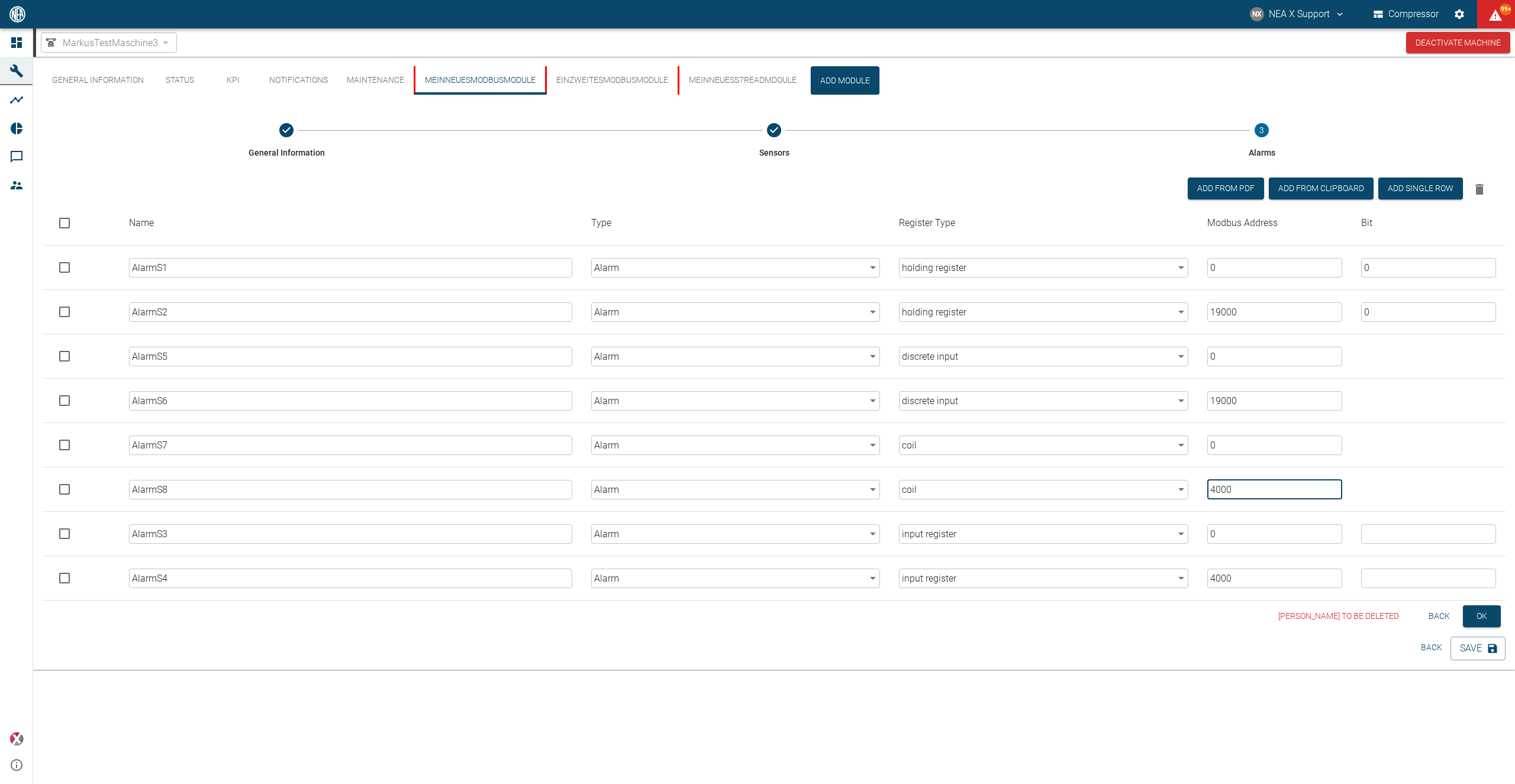
type input "4000"
drag, startPoint x: 1238, startPoint y: 403, endPoint x: 1179, endPoint y: 401, distance: 59.0
click at [1208, 400] on input "19000" at bounding box center [1275, 401] width 135 height 20
paste input "4"
type input "4000"
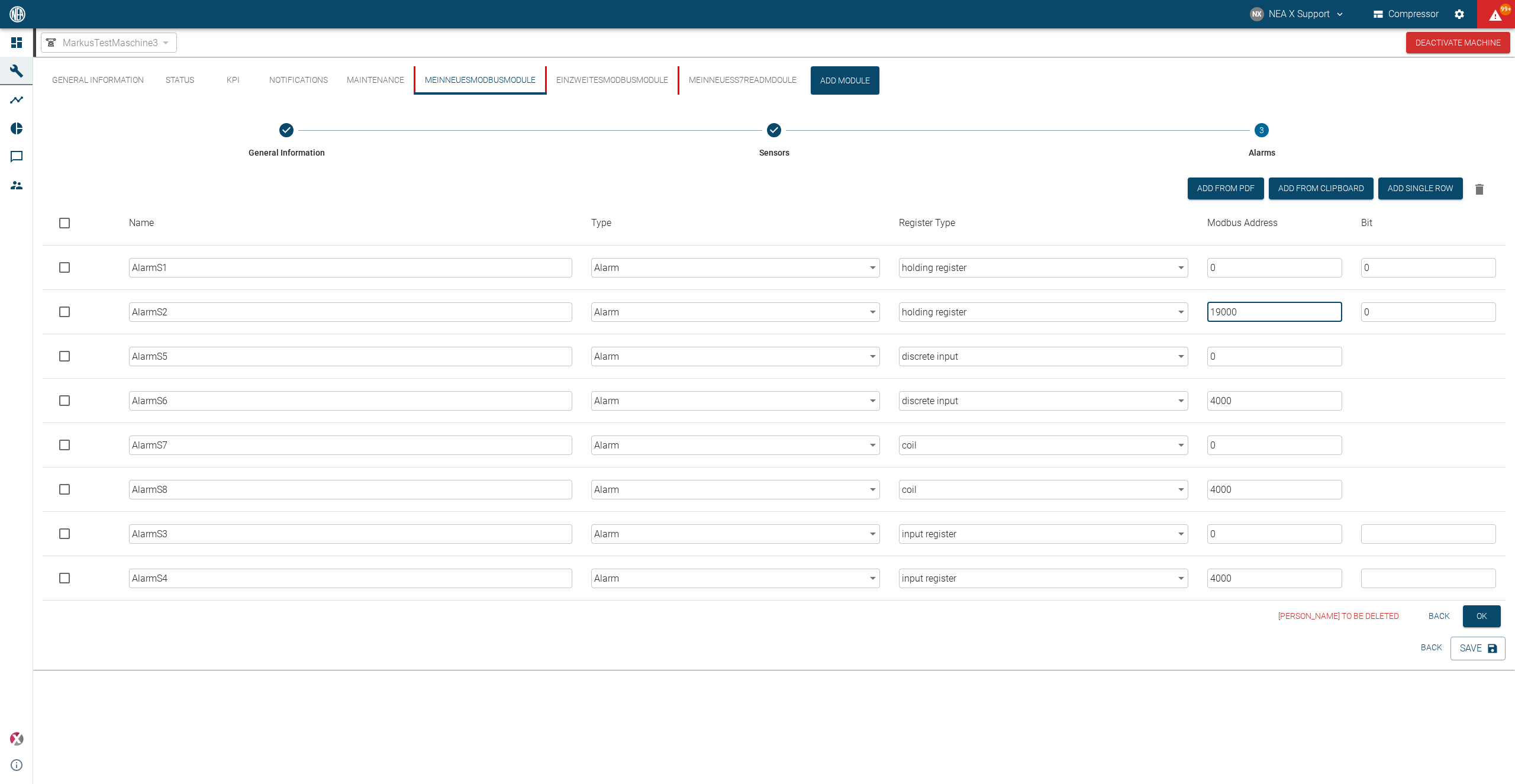
drag, startPoint x: 1250, startPoint y: 312, endPoint x: 1134, endPoint y: 323, distance: 116.5
click at [1208, 321] on input "19000" at bounding box center [1275, 312] width 135 height 20
paste input "4000"
drag, startPoint x: 1281, startPoint y: 308, endPoint x: 1182, endPoint y: 312, distance: 99.1
click at [1208, 312] on input "190004000" at bounding box center [1275, 312] width 135 height 20
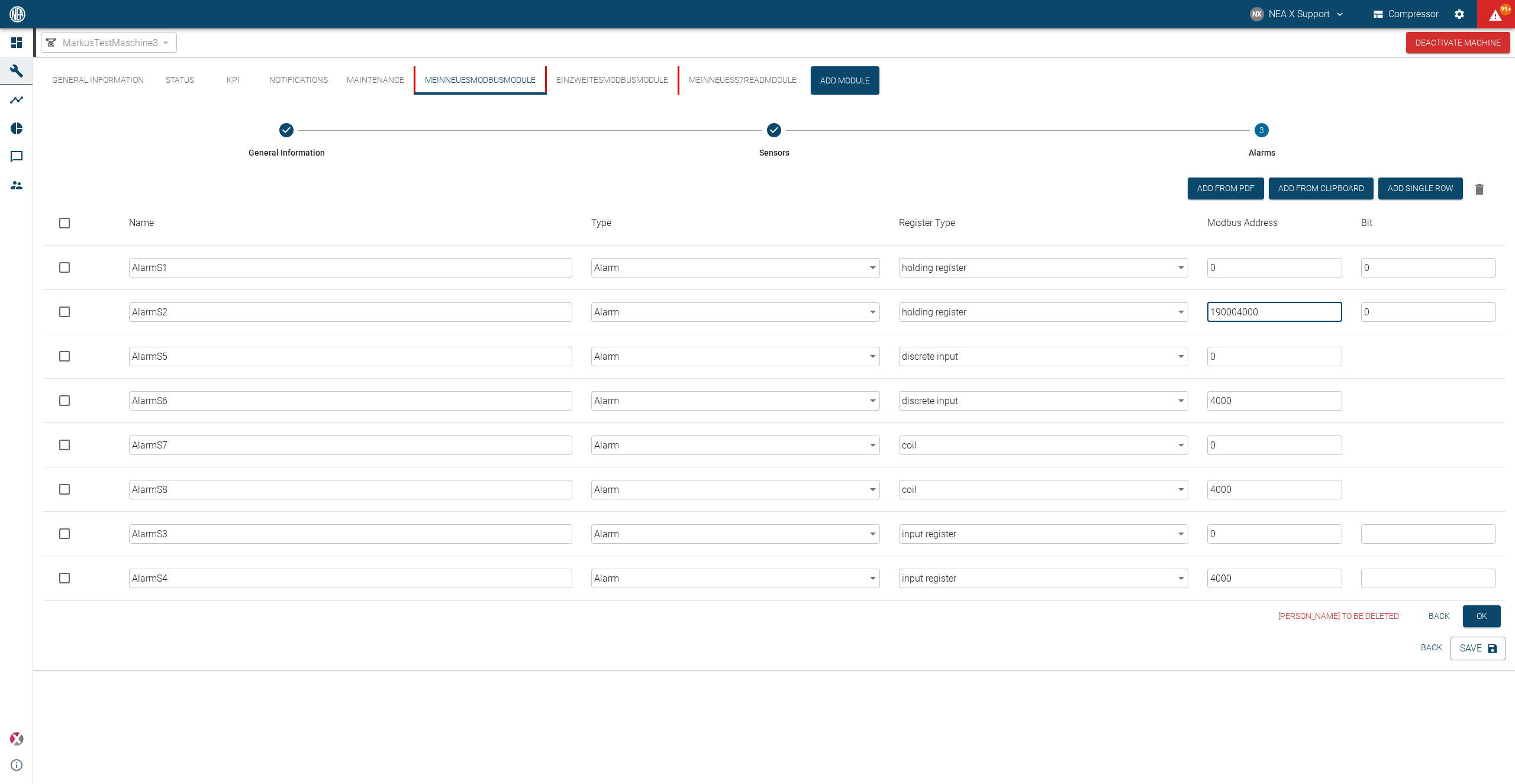
paste input "number"
type input "4000"
click at [1390, 538] on input "number" at bounding box center [1428, 534] width 135 height 20
type input "0"
click at [1386, 572] on input "number" at bounding box center [1428, 578] width 135 height 20
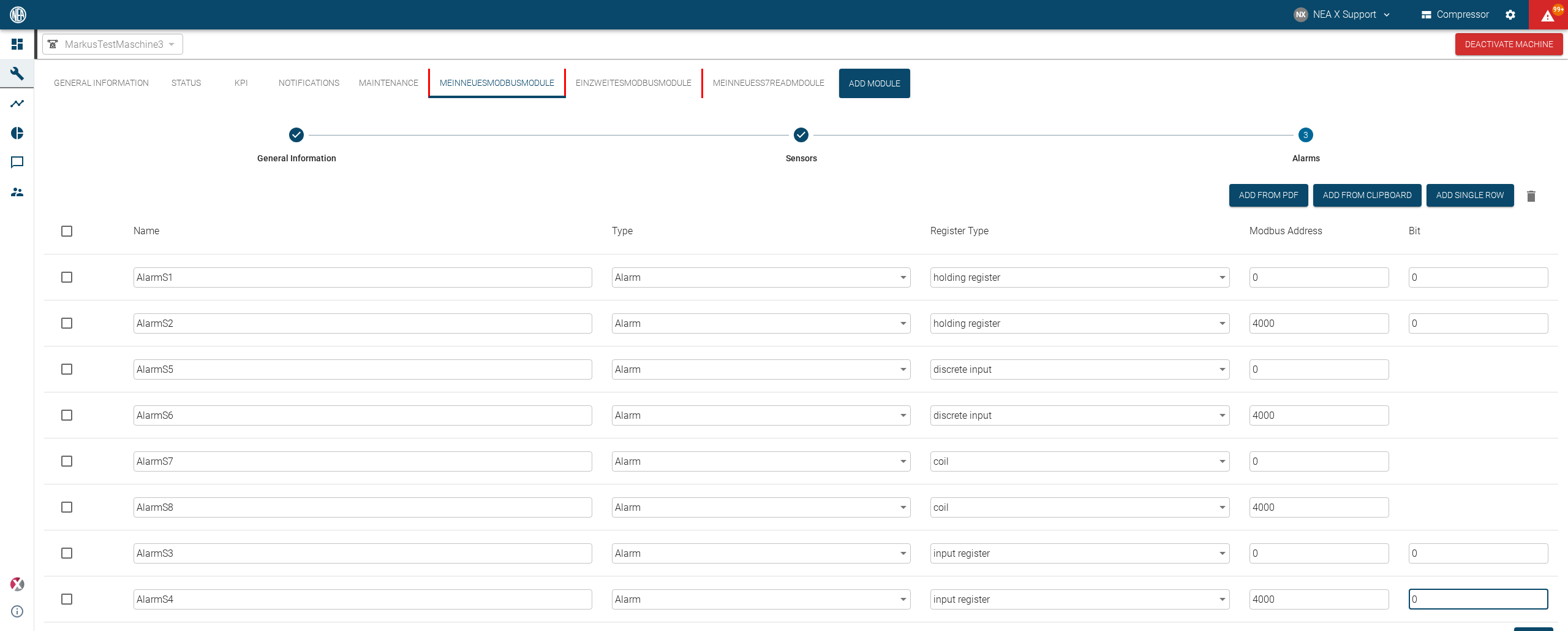
type input "0"
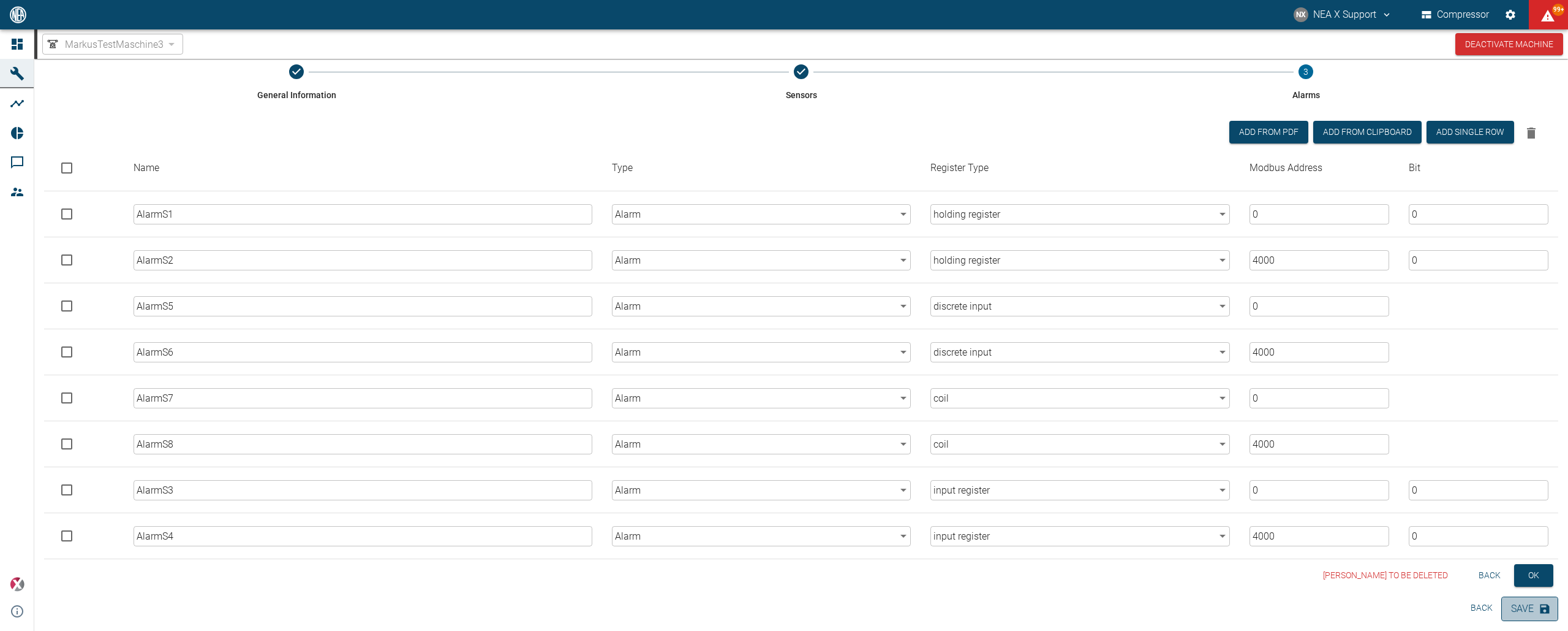
click at [1528, 610] on button "Save" at bounding box center [1529, 608] width 57 height 24
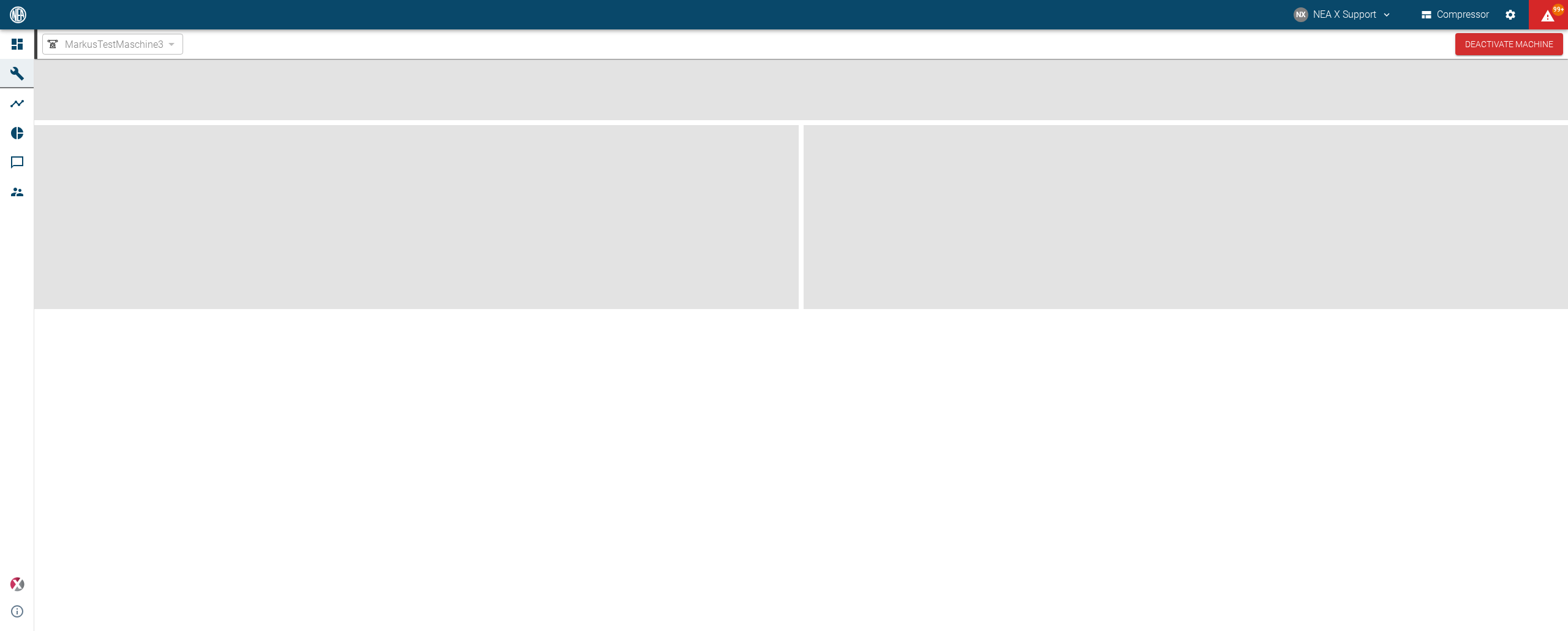
scroll to position [0, 0]
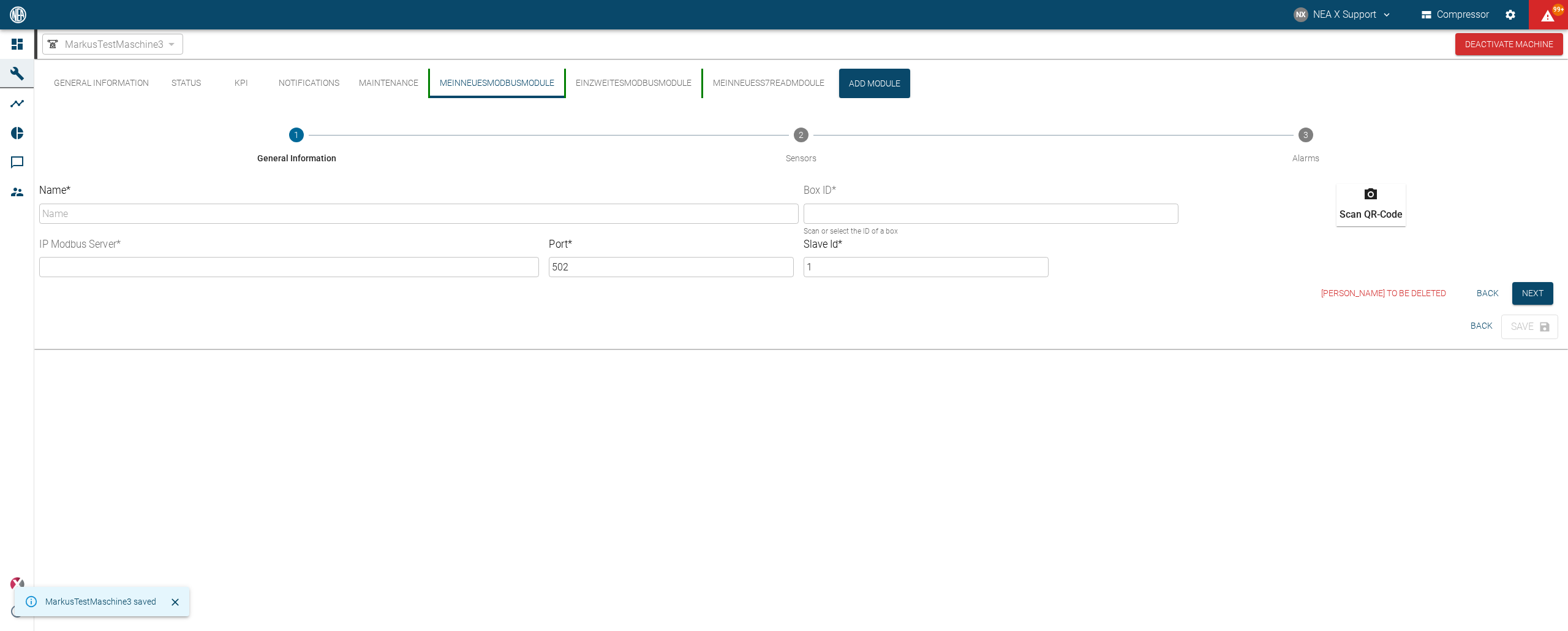
type input "MeinNeuesModbusModule"
type input "9ccf47f8-ca37-c197-ab38-c180c320ebb9"
type input "127.0.0.1"
click at [1539, 286] on button "Next" at bounding box center [1532, 292] width 41 height 22
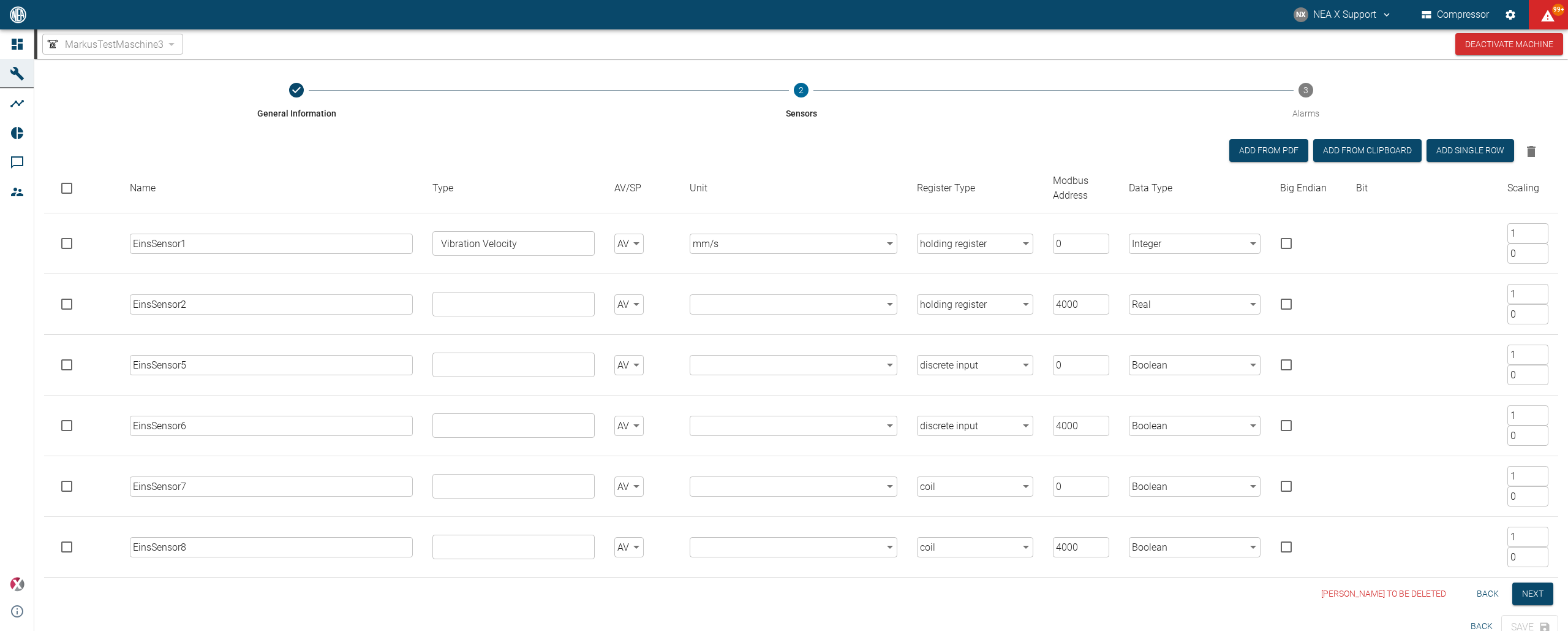
scroll to position [63, 0]
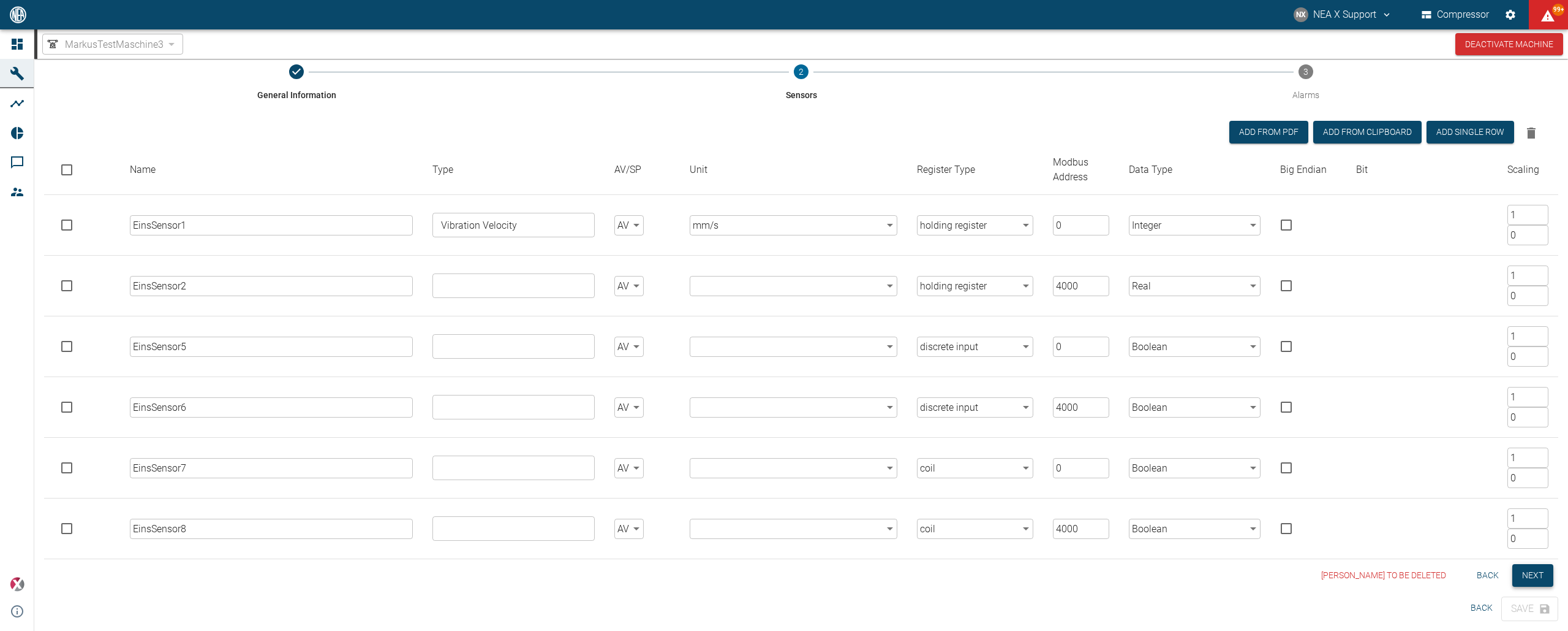
click at [1543, 578] on button "Next" at bounding box center [1532, 575] width 41 height 22
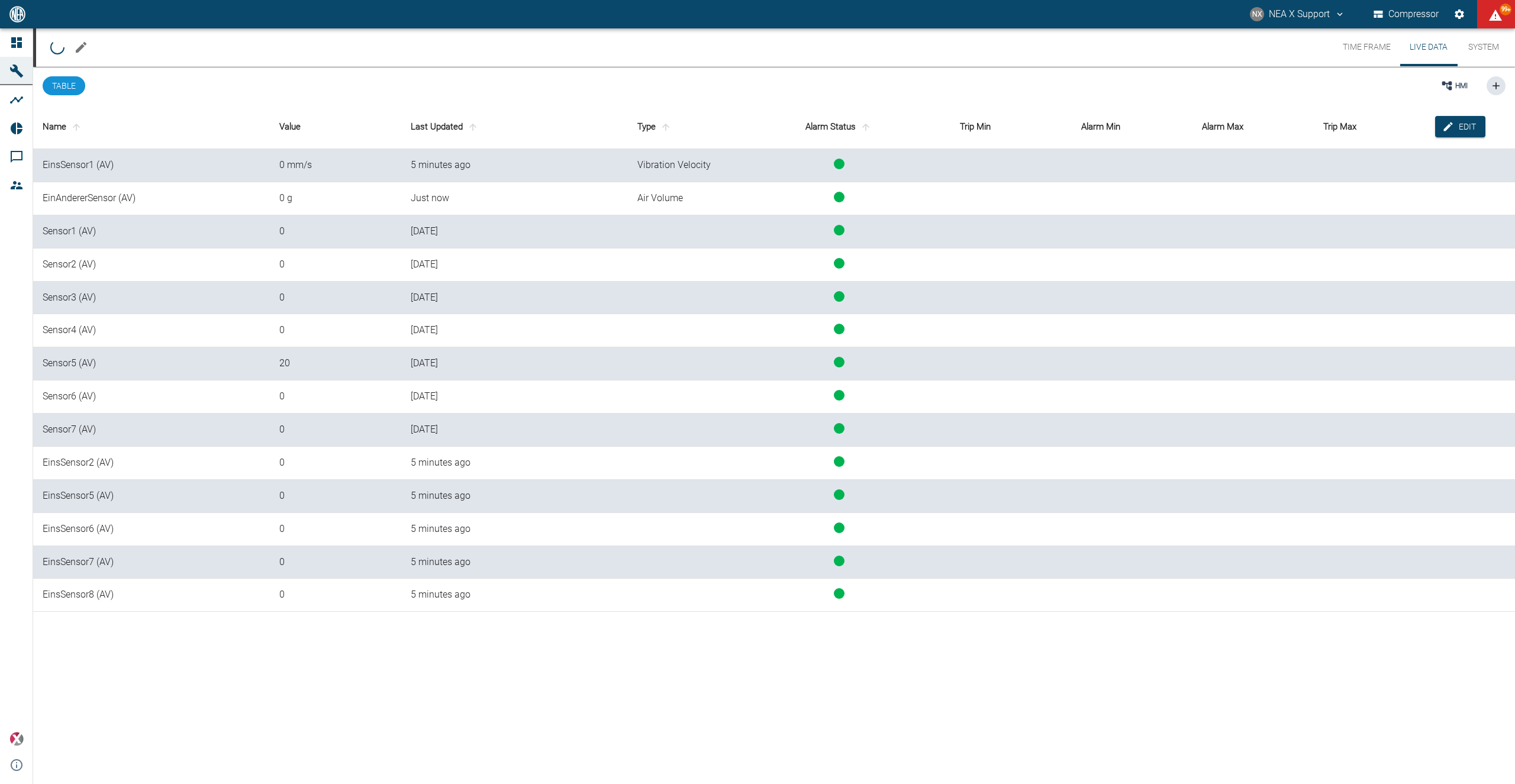
click at [85, 52] on icon "Edit machine" at bounding box center [80, 47] width 14 height 14
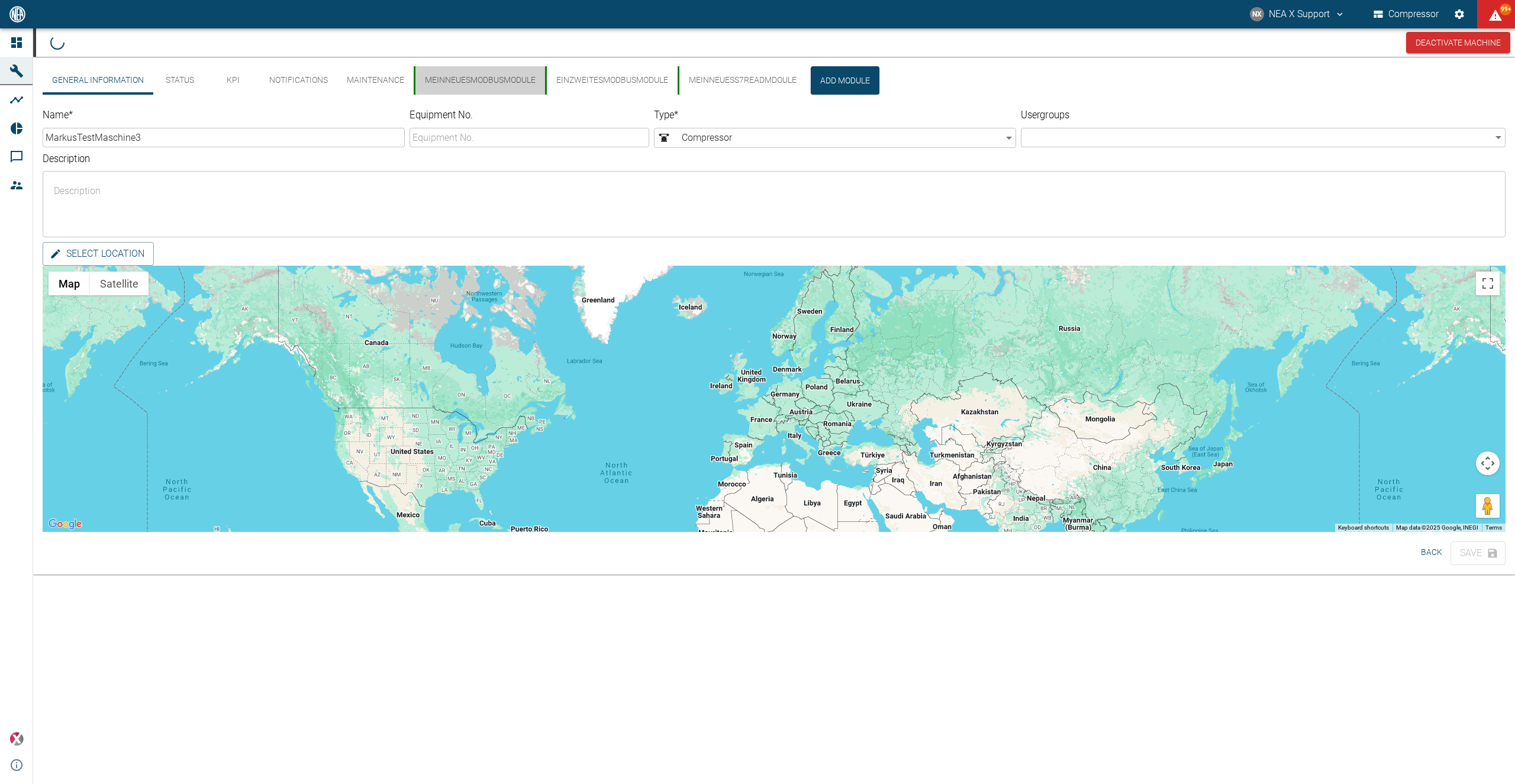
click at [496, 85] on button "MeinNeuesModbusModule" at bounding box center [479, 80] width 132 height 28
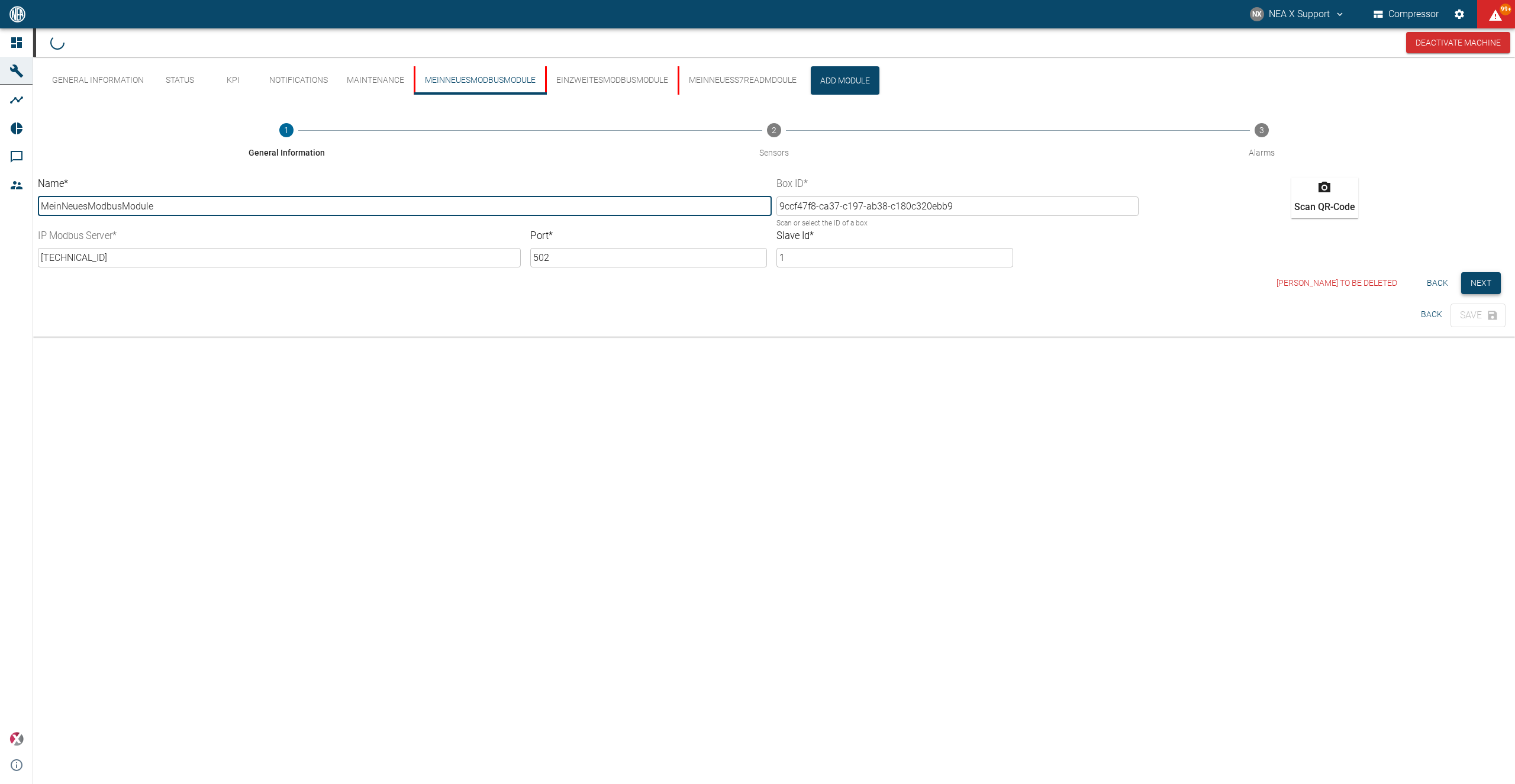
click at [1471, 288] on button "Next" at bounding box center [1480, 282] width 39 height 21
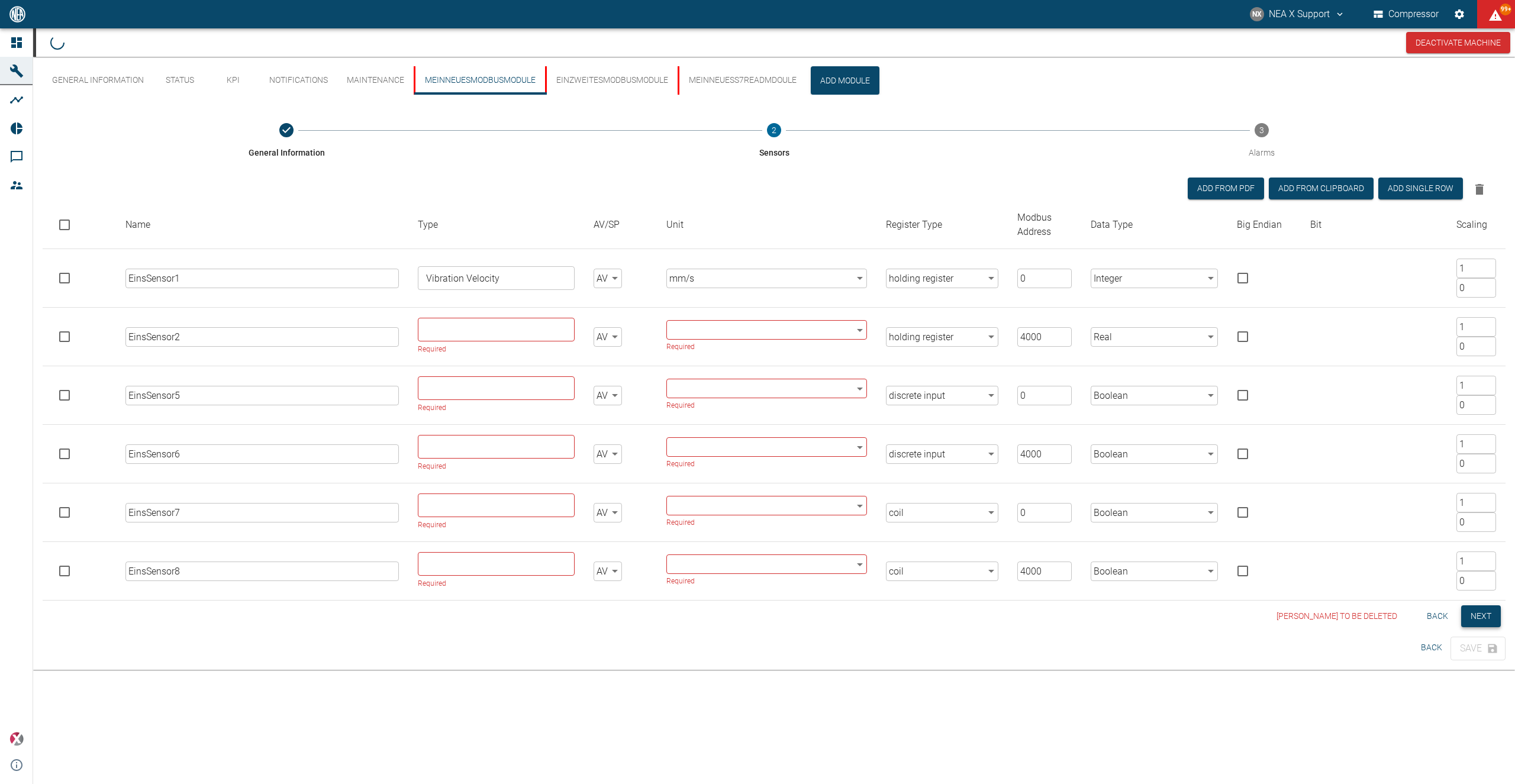
click at [1481, 617] on button "Next" at bounding box center [1480, 616] width 39 height 21
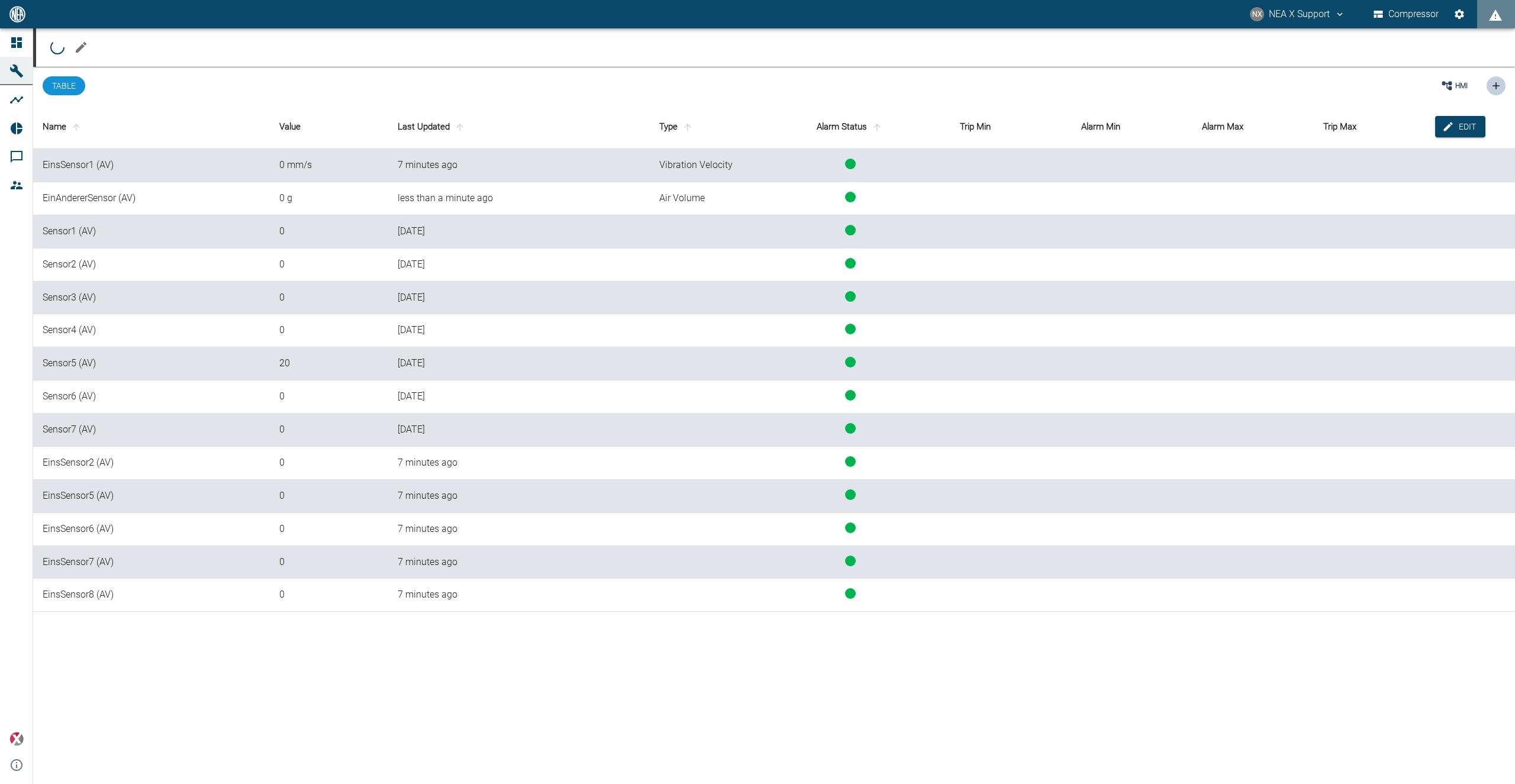
click at [1492, 86] on icon "button" at bounding box center [1495, 85] width 12 height 12
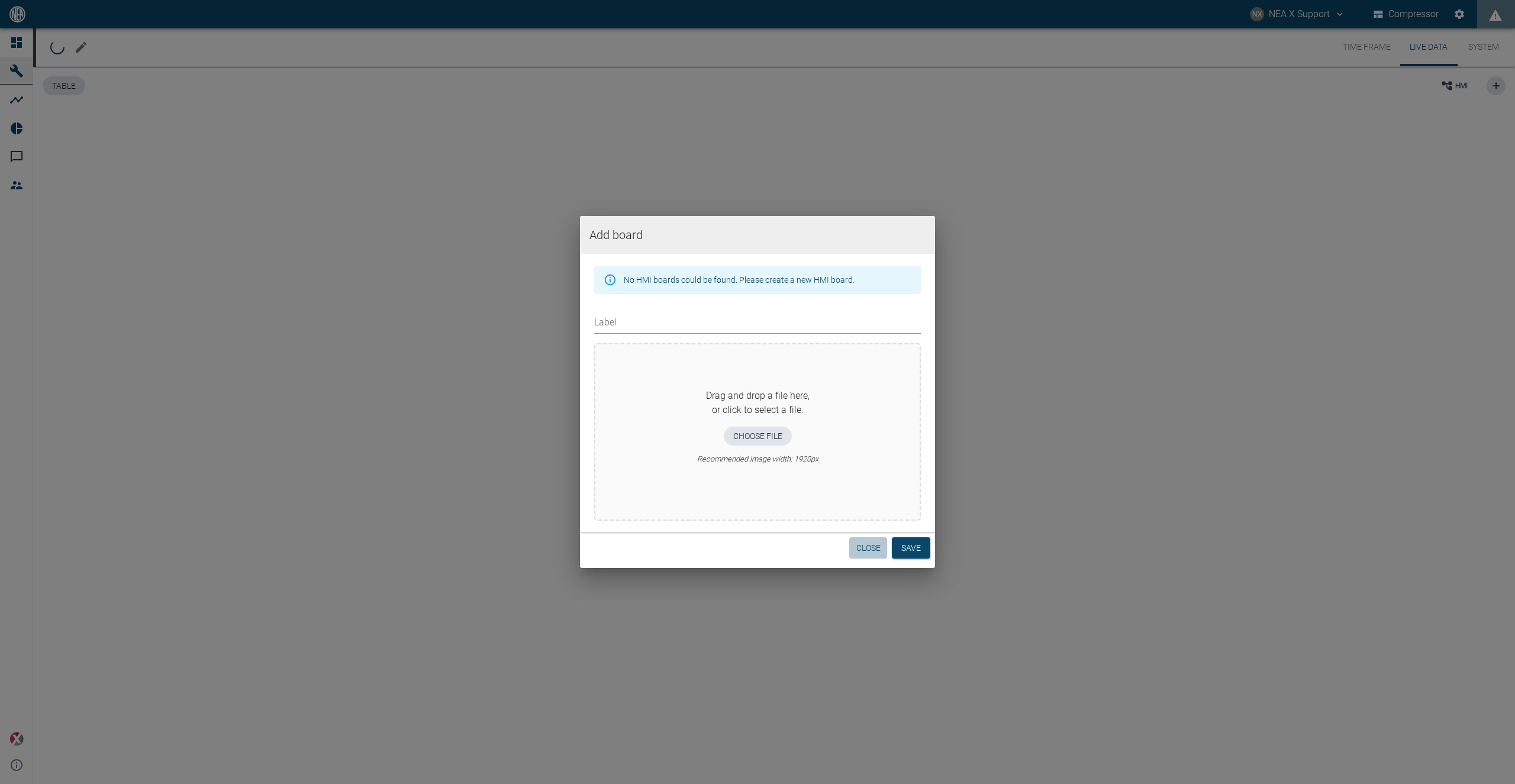
click at [867, 546] on button "Close" at bounding box center [868, 548] width 38 height 21
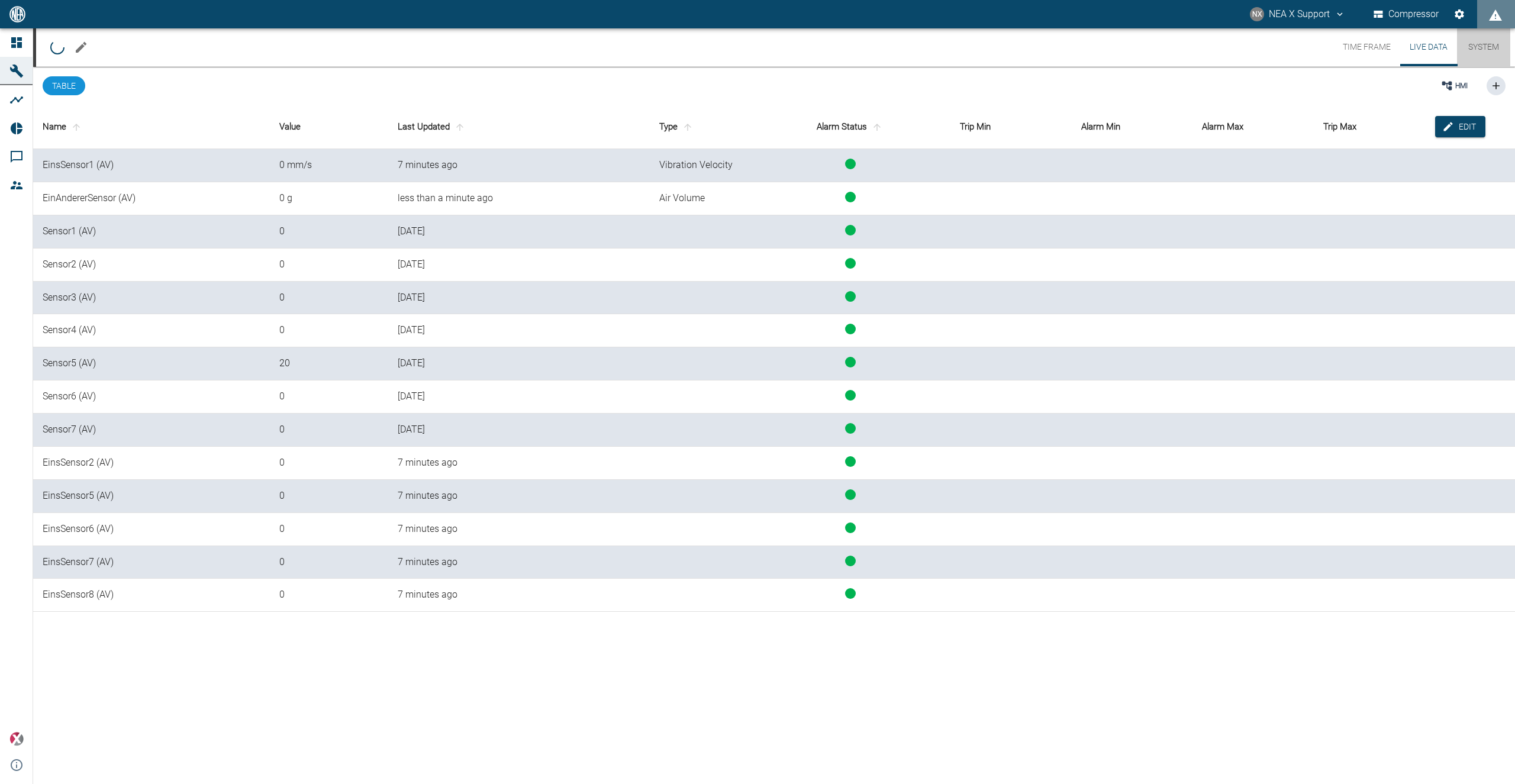
click at [1474, 50] on button "System" at bounding box center [1483, 47] width 53 height 38
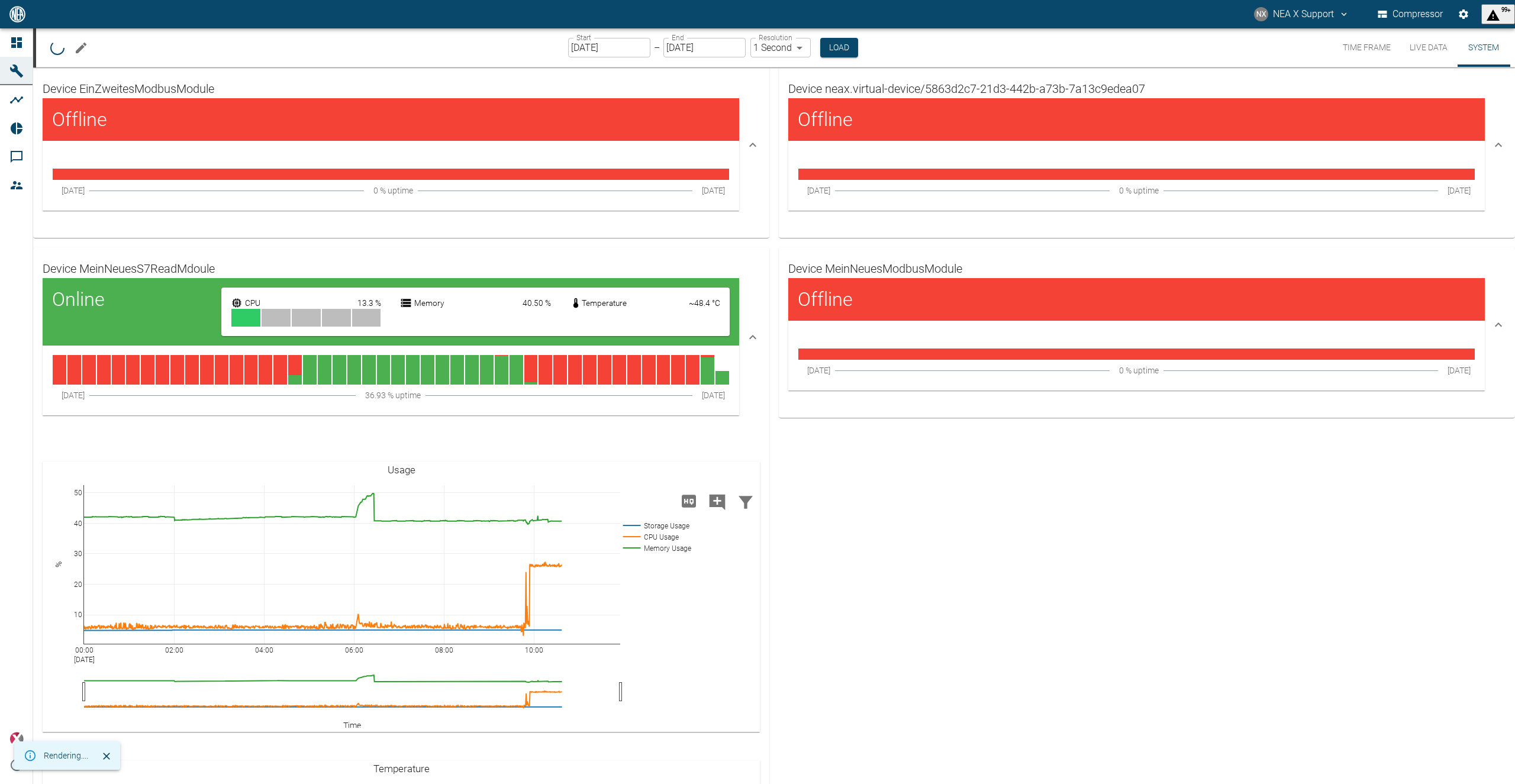
click at [1429, 47] on button "Live Data" at bounding box center [1428, 47] width 57 height 38
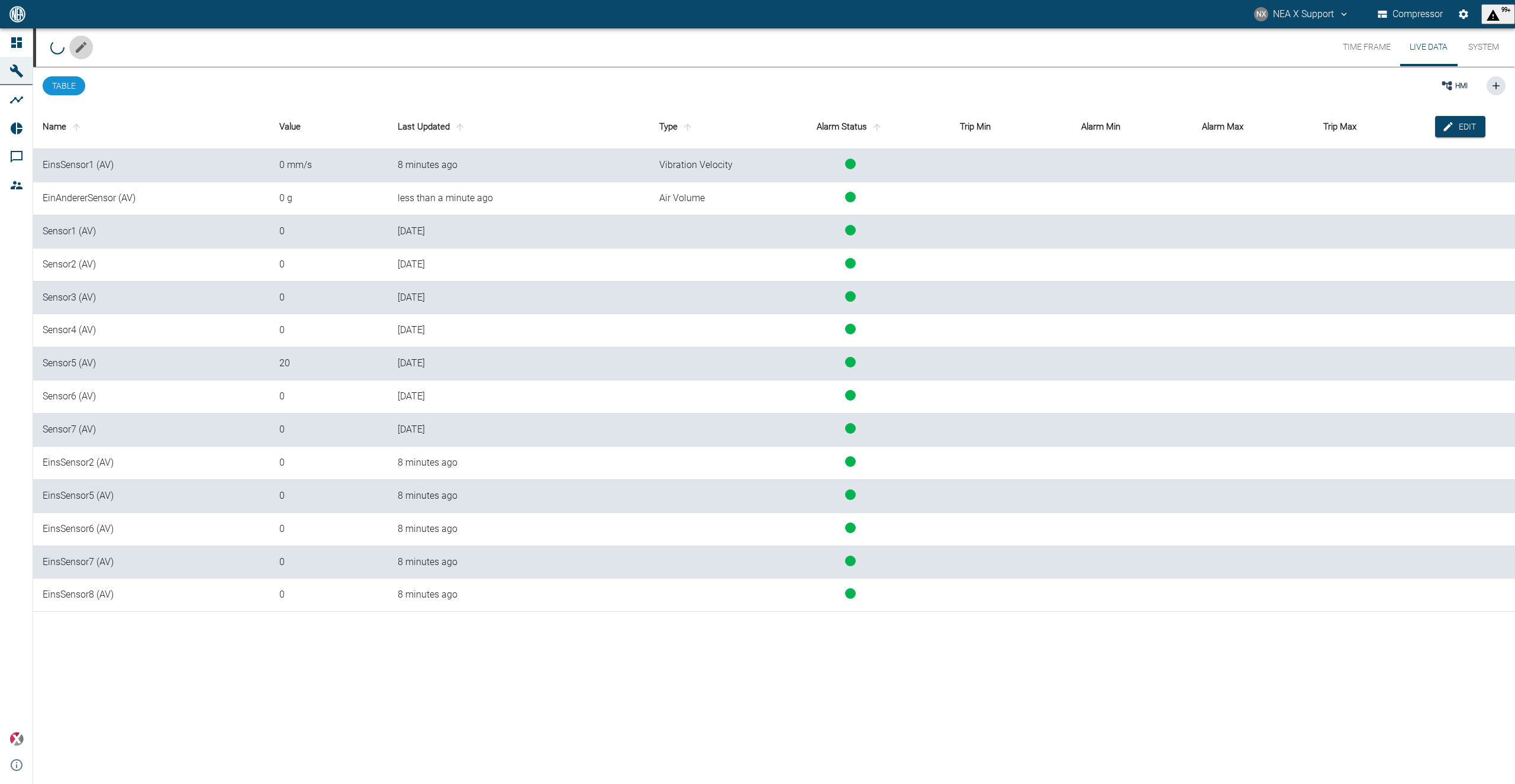
click at [79, 46] on icon "Edit machine" at bounding box center [80, 47] width 14 height 14
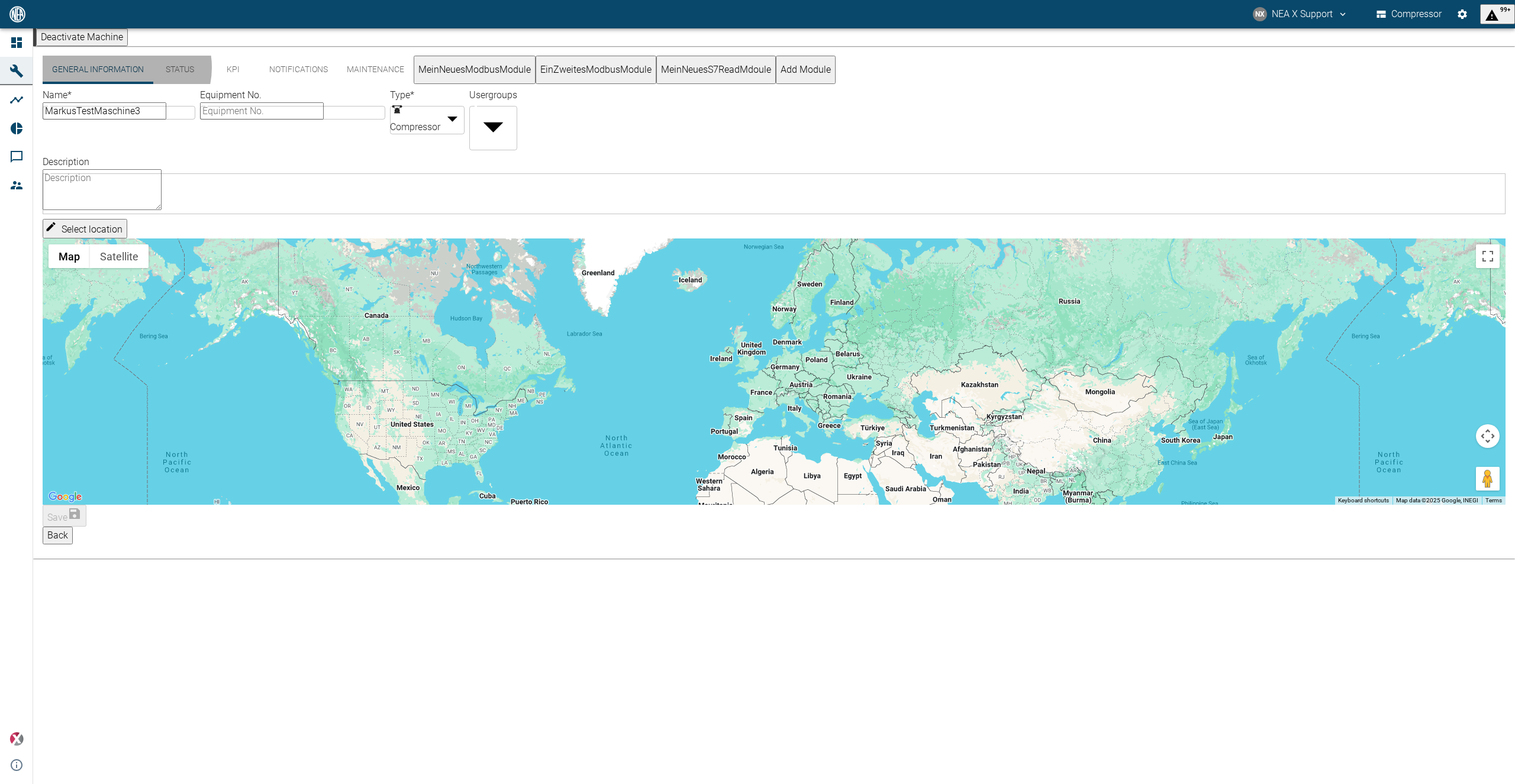
click at [499, 78] on button "MeinNeuesModbusModule" at bounding box center [475, 70] width 121 height 28
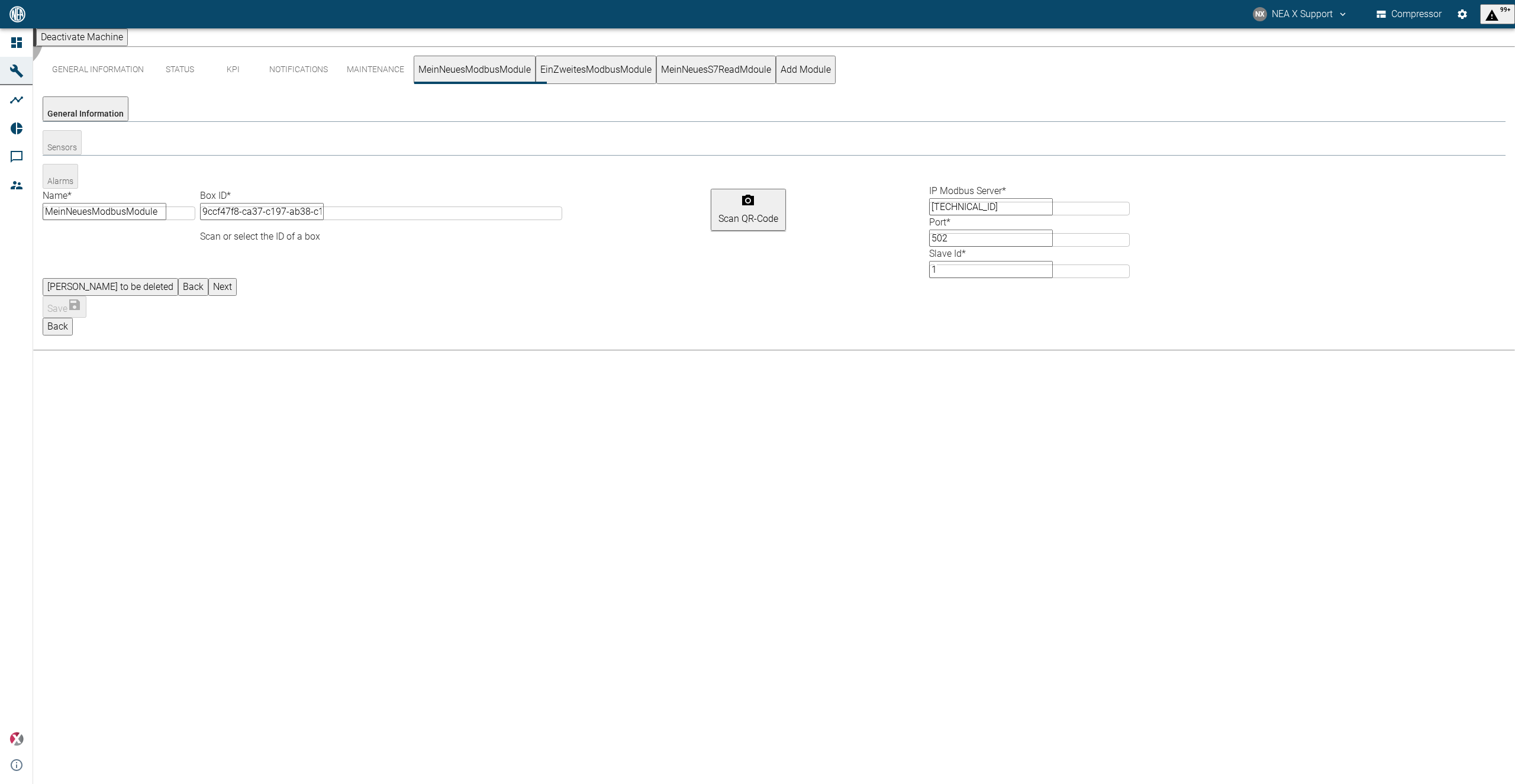
click at [236, 281] on button "Next" at bounding box center [222, 287] width 28 height 18
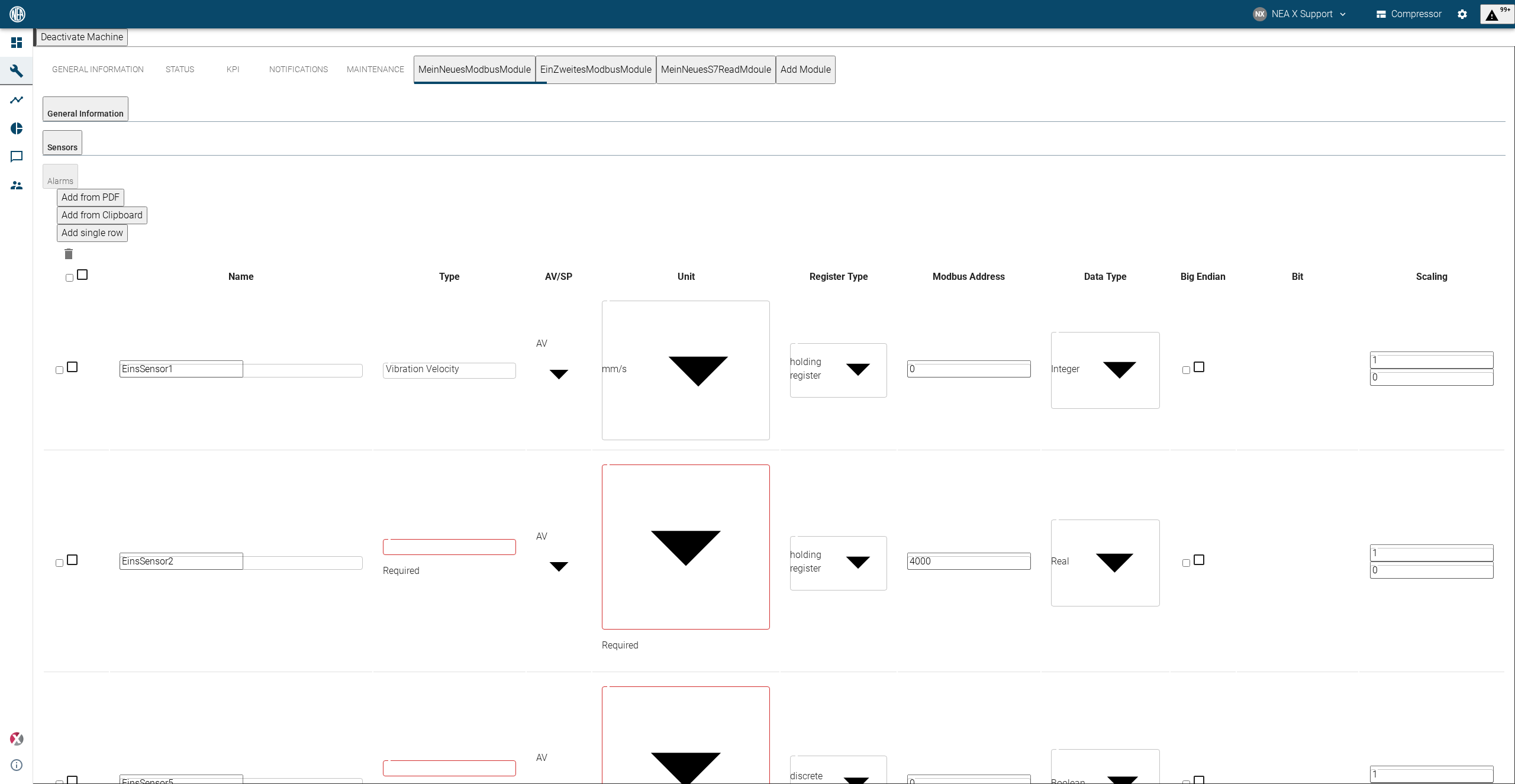
click at [128, 224] on button "Add single row" at bounding box center [93, 233] width 71 height 18
drag, startPoint x: 221, startPoint y: 340, endPoint x: 39, endPoint y: 323, distance: 182.8
click at [120, 552] on input "EinsSensor2" at bounding box center [181, 561] width 123 height 17
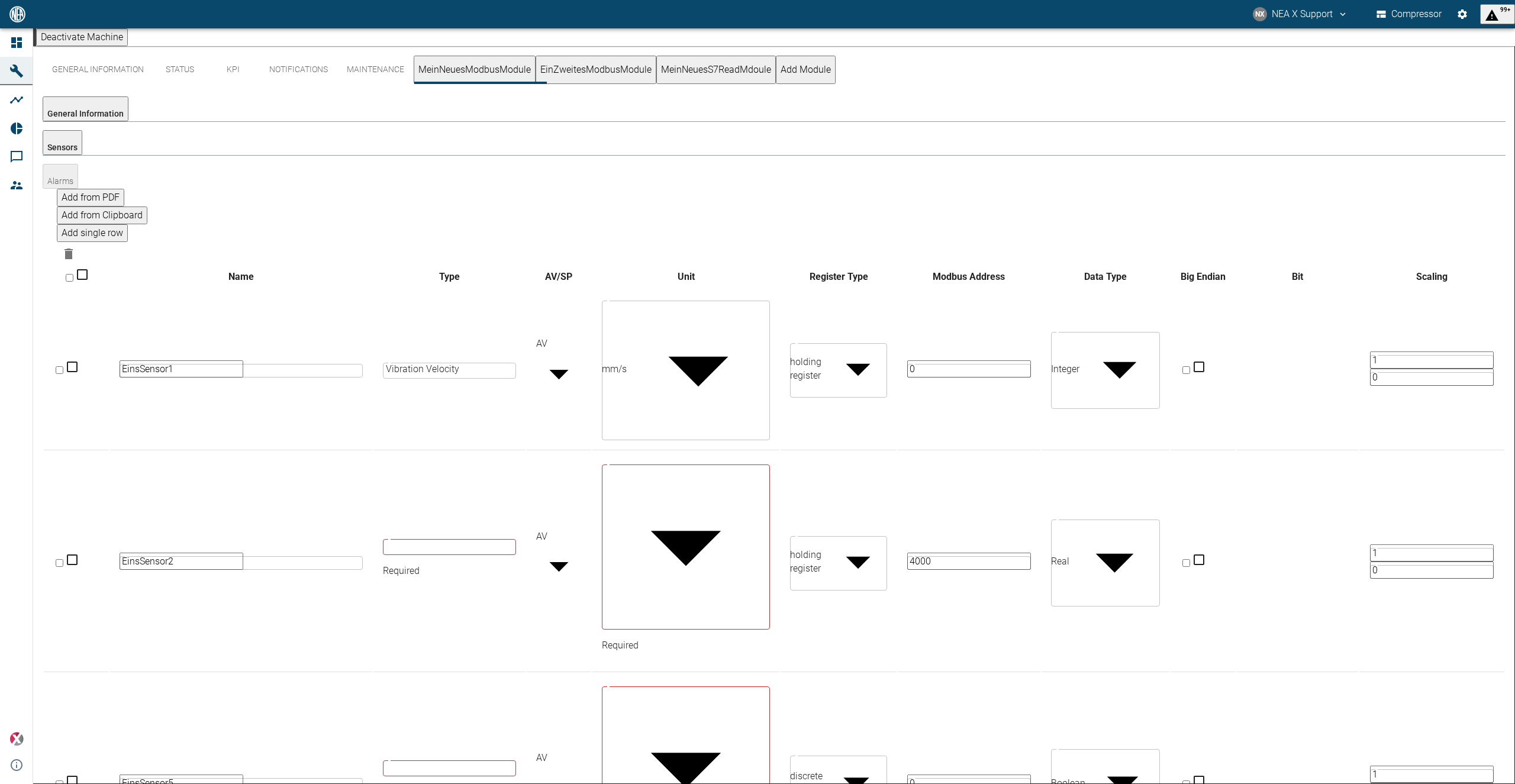
paste input "EinsSensor2"
type input "EinsSensor3"
paste input "EinsSensor2"
type input "EinsSensor4"
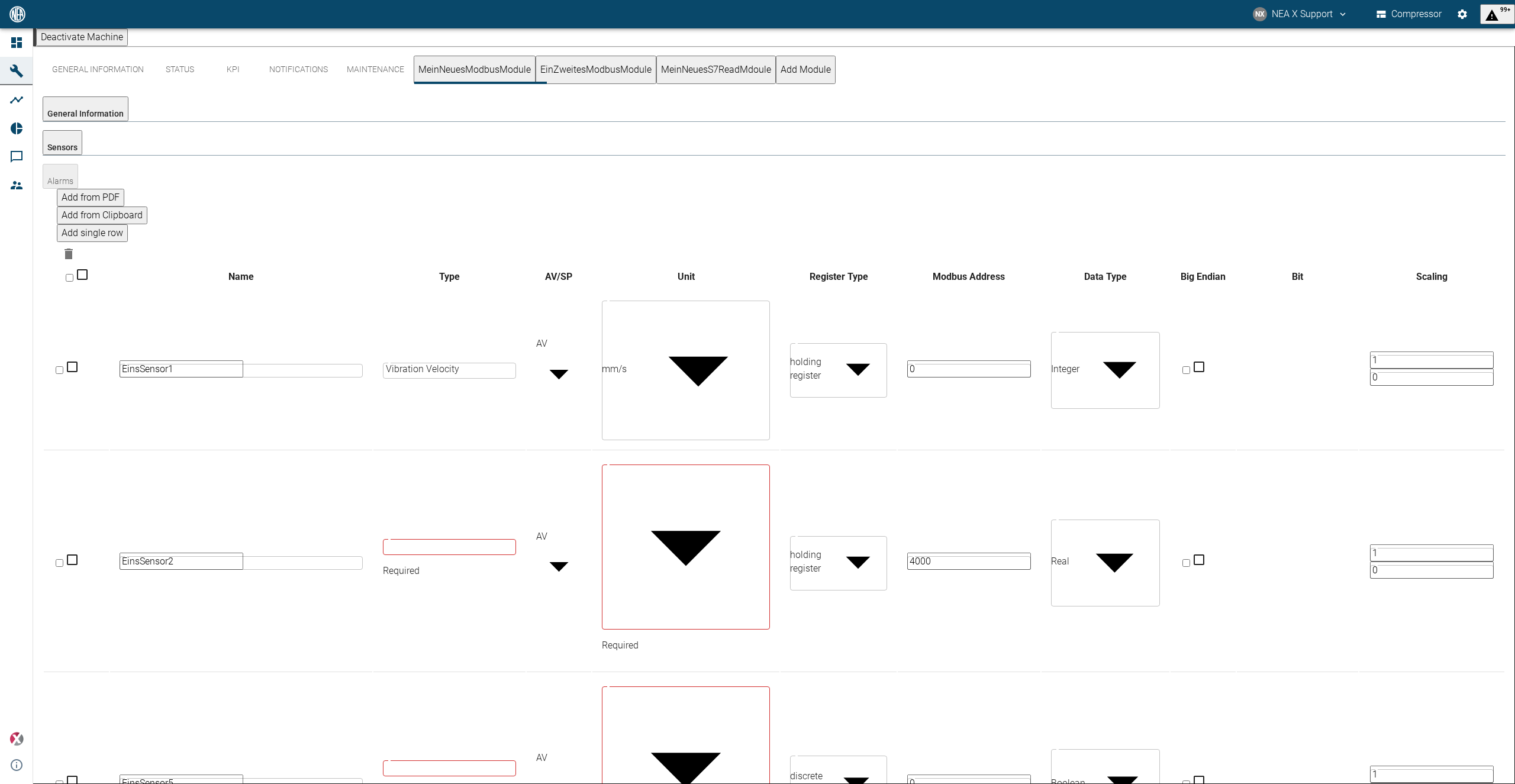
click at [947, 637] on body "NX NEA X Support Compressor 99+ Dashboard Machines Analyses Reports Comments Me…" at bounding box center [757, 392] width 1515 height 784
type input "input_register"
click at [930, 693] on body "NX NEA X Support Compressor 99+ Dashboard Machines Analyses Reports Comments Me…" at bounding box center [757, 392] width 1515 height 784
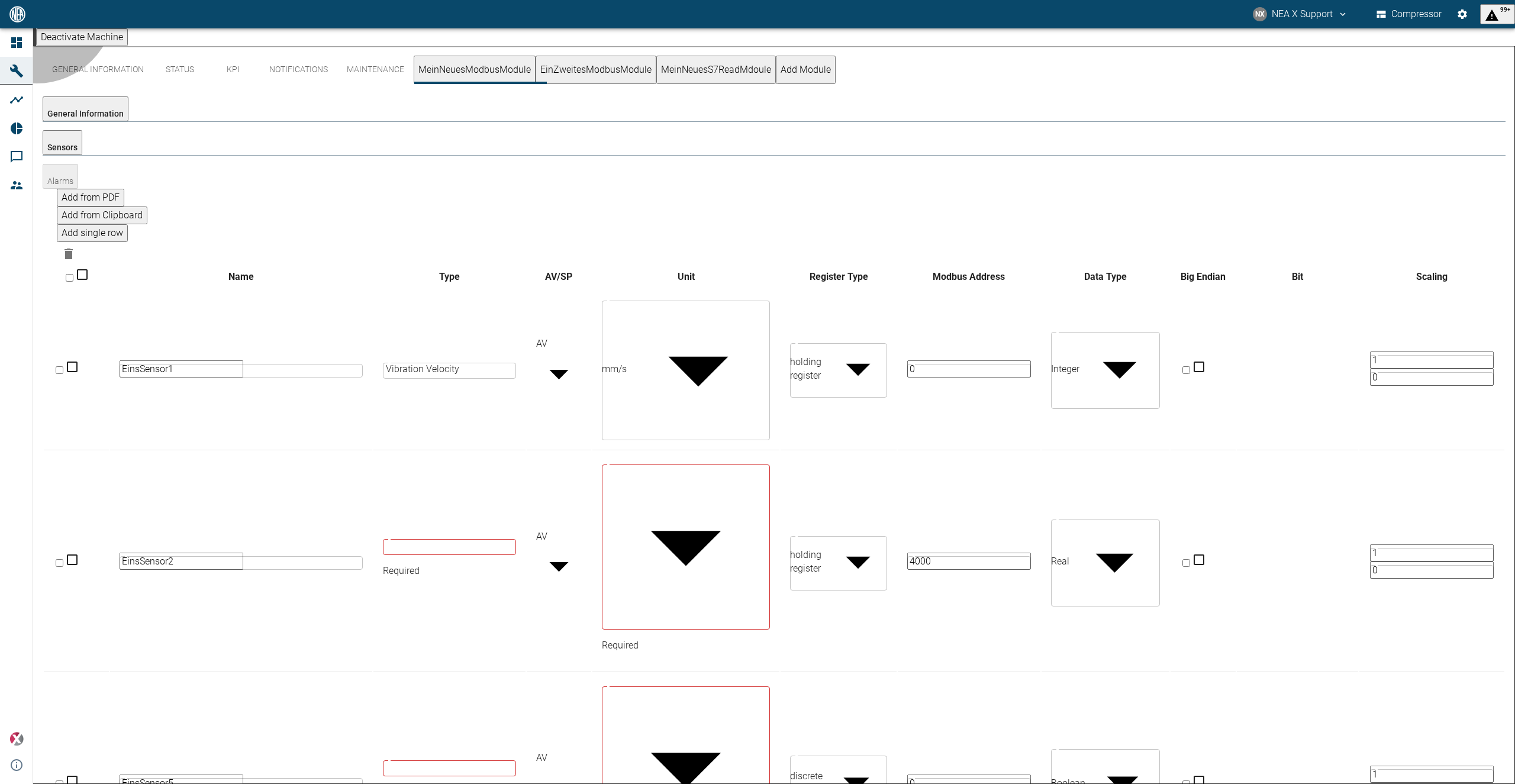
type input "input_register"
click at [1138, 636] on body "NX NEA X Support Compressor 99+ Dashboard Machines Analyses Reports Comments Me…" at bounding box center [757, 392] width 1515 height 784
type input "Real"
click at [1122, 693] on body "NX NEA X Support Compressor 99+ Dashboard Machines Analyses Reports Comments Me…" at bounding box center [757, 392] width 1515 height 784
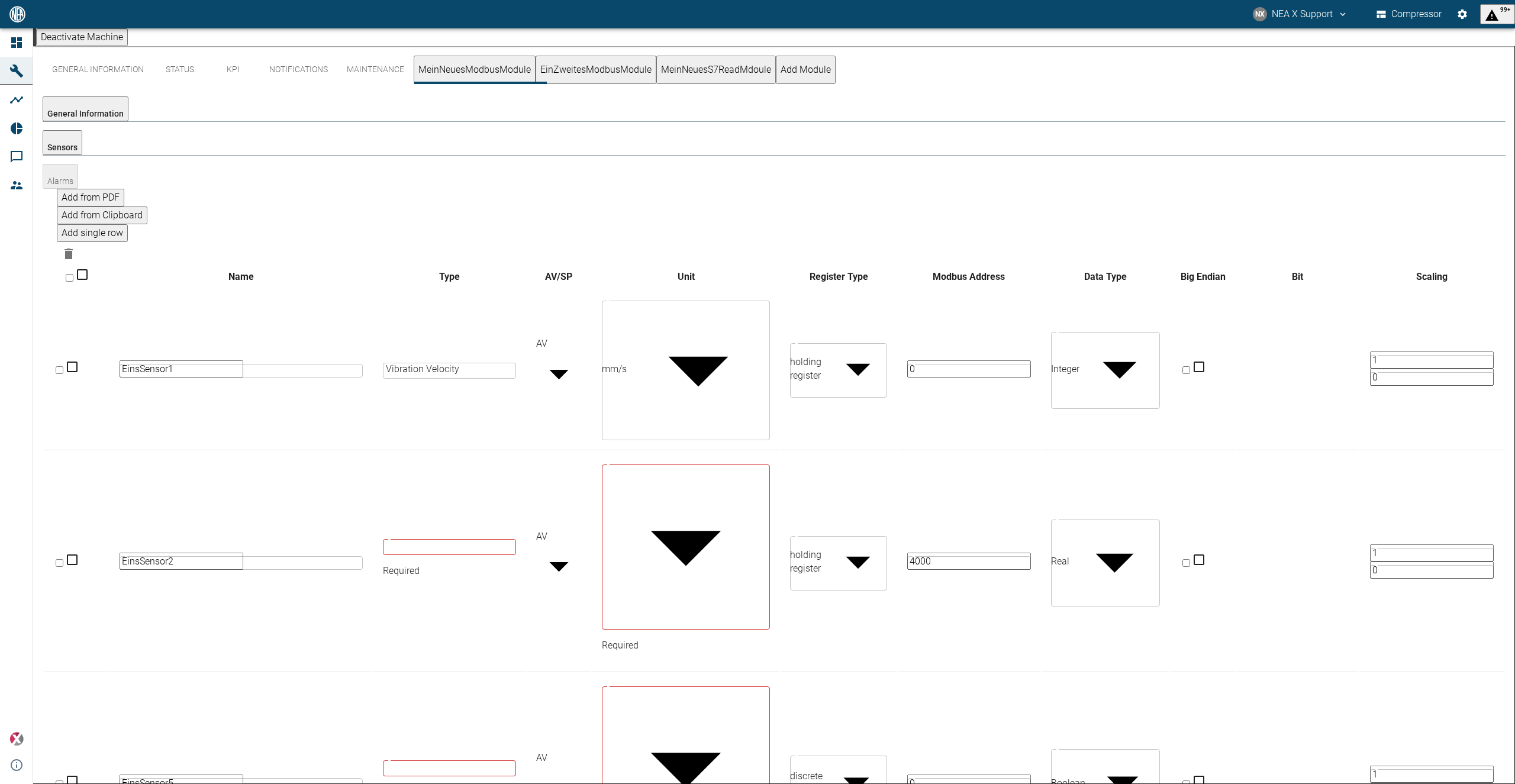
type input "Real"
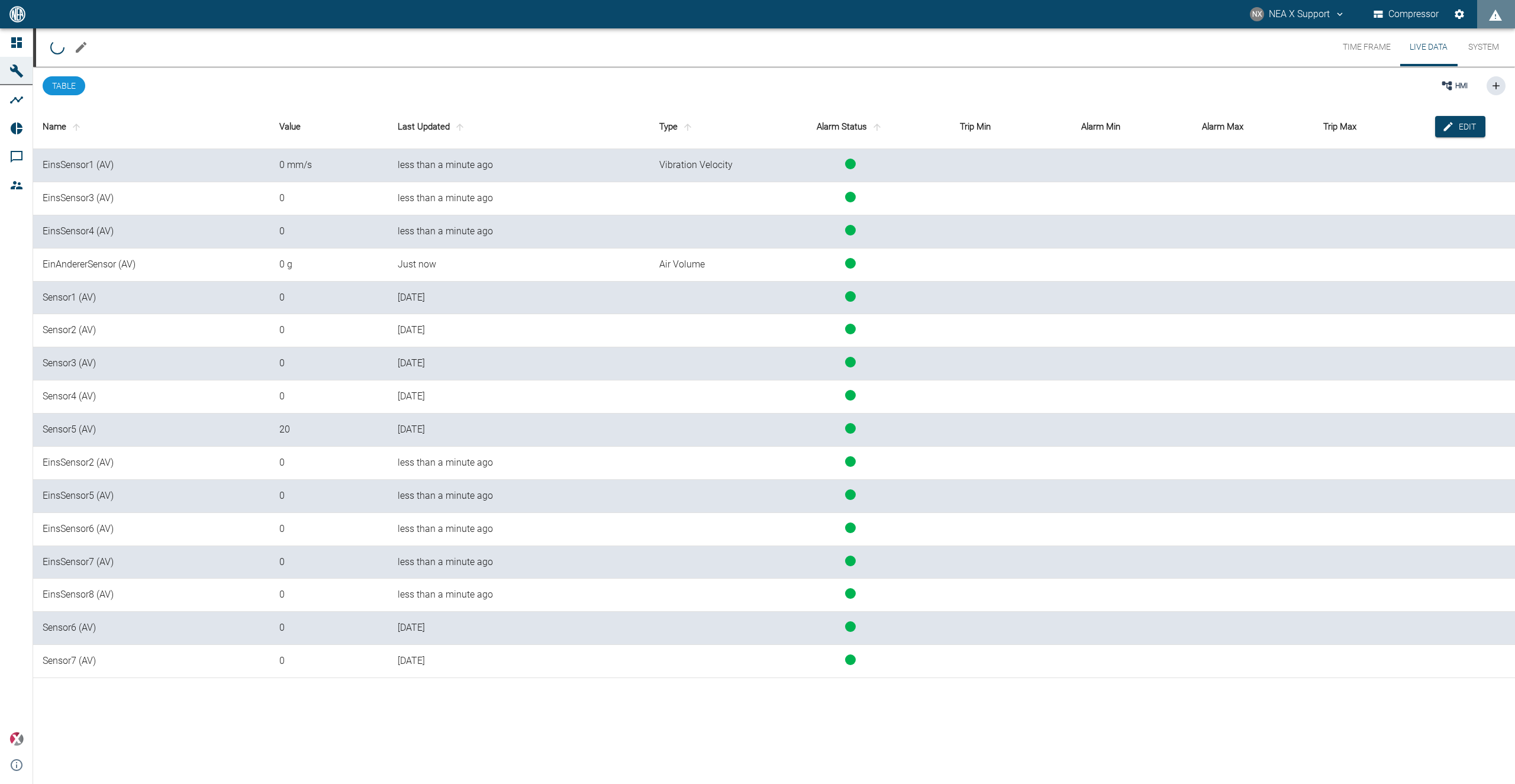
click at [218, 236] on td "EinsSensor4 (AV)" at bounding box center [150, 231] width 236 height 33
click at [332, 251] on td "0 g" at bounding box center [329, 264] width 119 height 33
click at [414, 233] on div "less than a minute ago" at bounding box center [520, 232] width 243 height 14
